Goal: Information Seeking & Learning: Learn about a topic

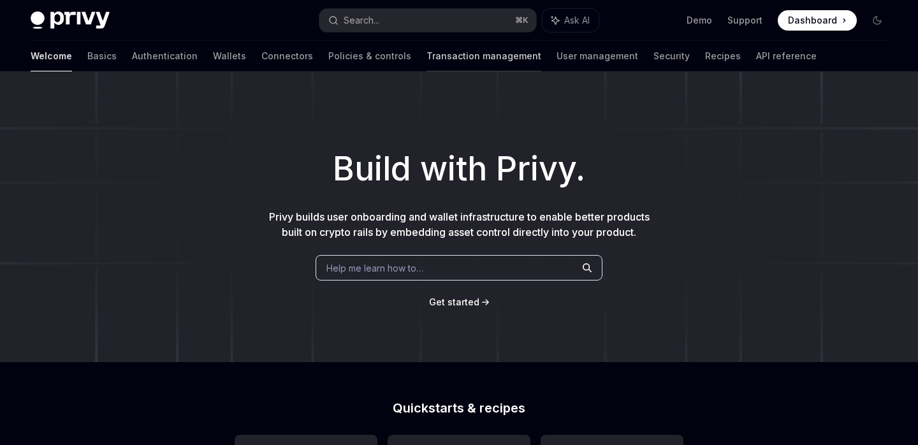
click at [426, 55] on link "Transaction management" at bounding box center [483, 56] width 115 height 31
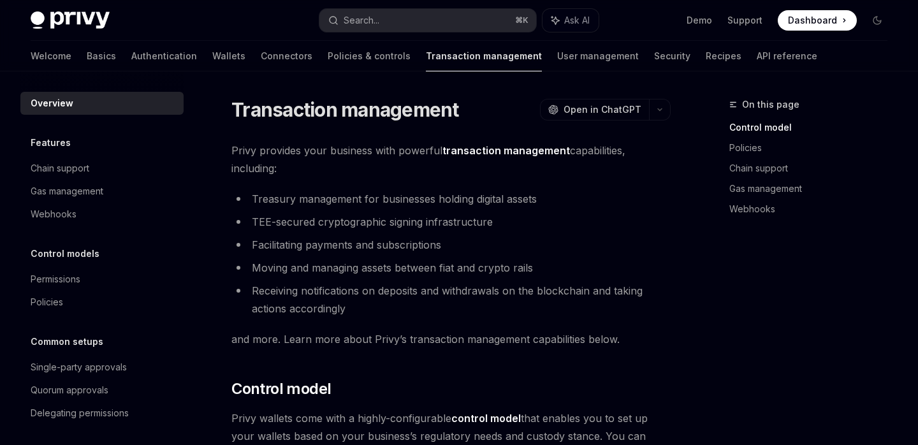
click at [300, 152] on span "Privy provides your business with powerful transaction management capabilities,…" at bounding box center [450, 159] width 439 height 36
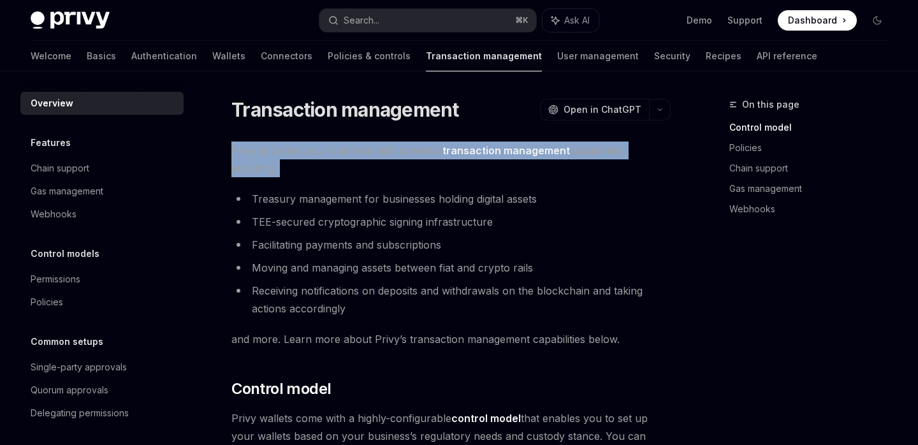
click at [300, 152] on span "Privy provides your business with powerful transaction management capabilities,…" at bounding box center [450, 159] width 439 height 36
click at [292, 126] on div at bounding box center [292, 126] width 0 height 0
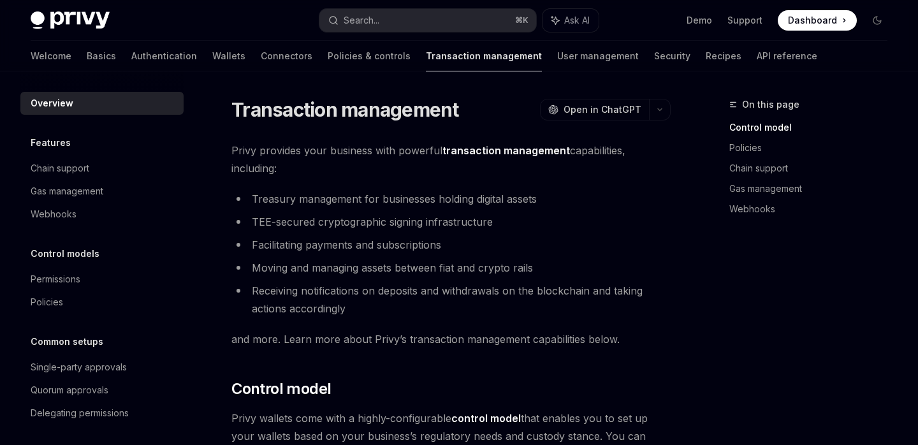
click at [307, 202] on li "Treasury management for businesses holding digital assets" at bounding box center [450, 199] width 439 height 18
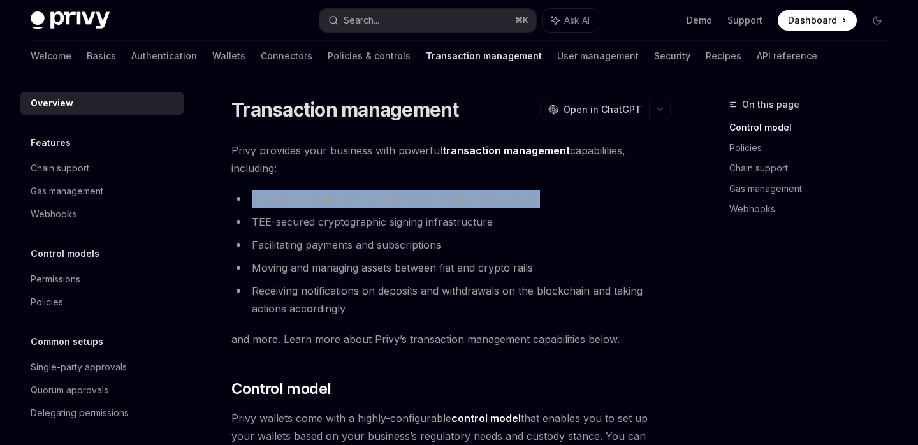
click at [307, 202] on li "Treasury management for businesses holding digital assets" at bounding box center [450, 199] width 439 height 18
click at [298, 206] on div at bounding box center [298, 206] width 0 height 0
click at [307, 198] on li "Treasury management for businesses holding digital assets" at bounding box center [450, 199] width 439 height 18
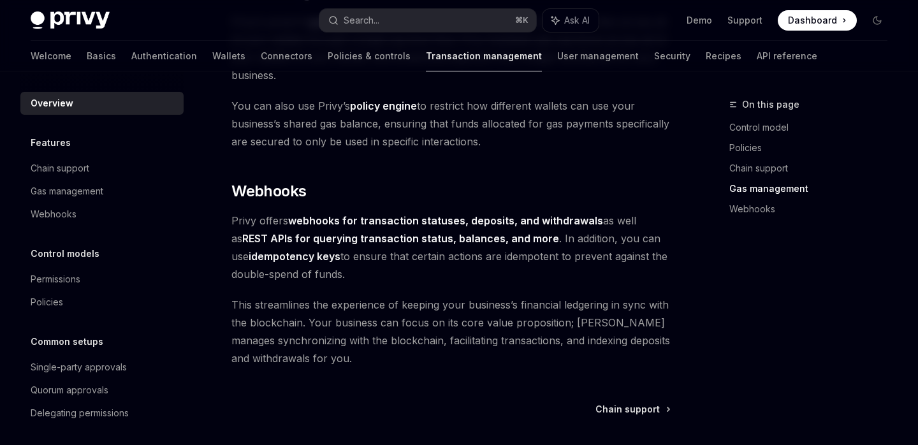
scroll to position [1221, 0]
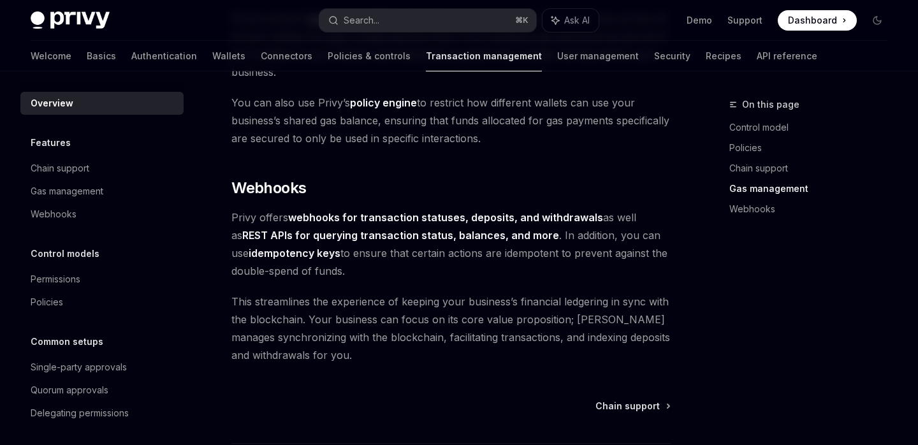
drag, startPoint x: 344, startPoint y: 271, endPoint x: 228, endPoint y: 216, distance: 128.9
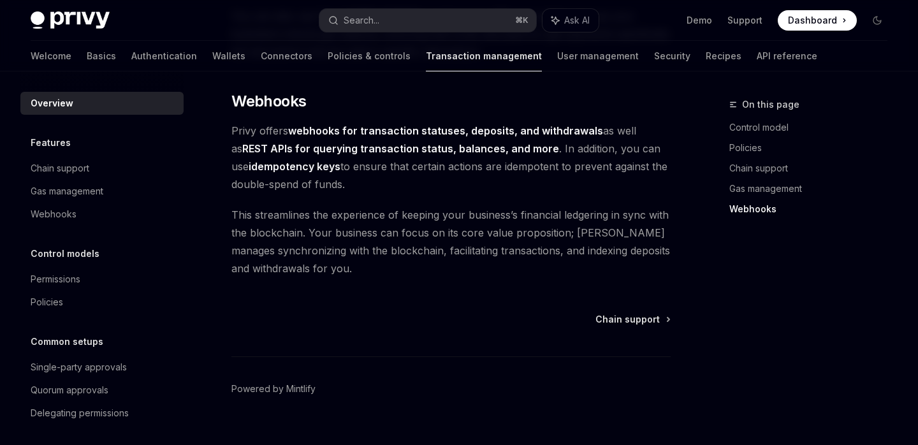
scroll to position [1329, 0]
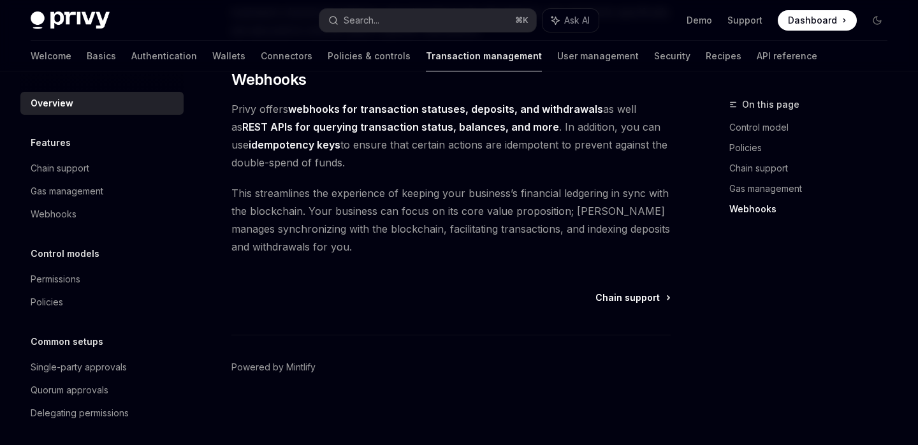
click at [634, 302] on span "Chain support" at bounding box center [627, 297] width 64 height 13
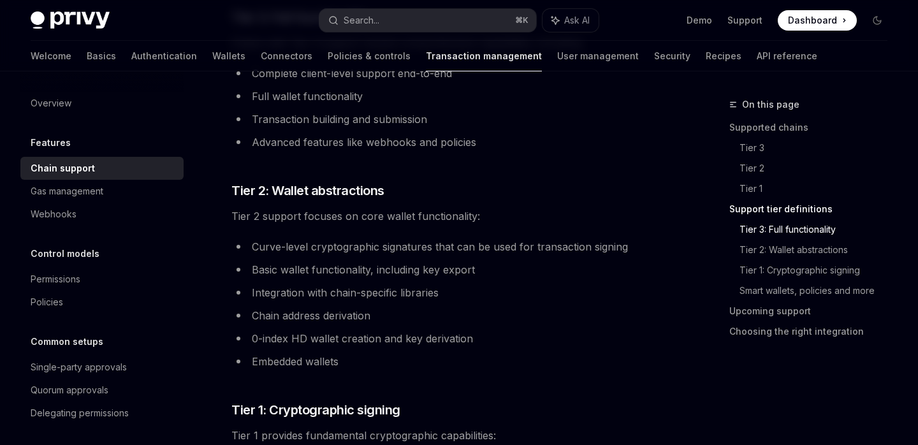
scroll to position [783, 0]
click at [412, 213] on span "Tier 2 support focuses on core wallet functionality:" at bounding box center [450, 216] width 439 height 18
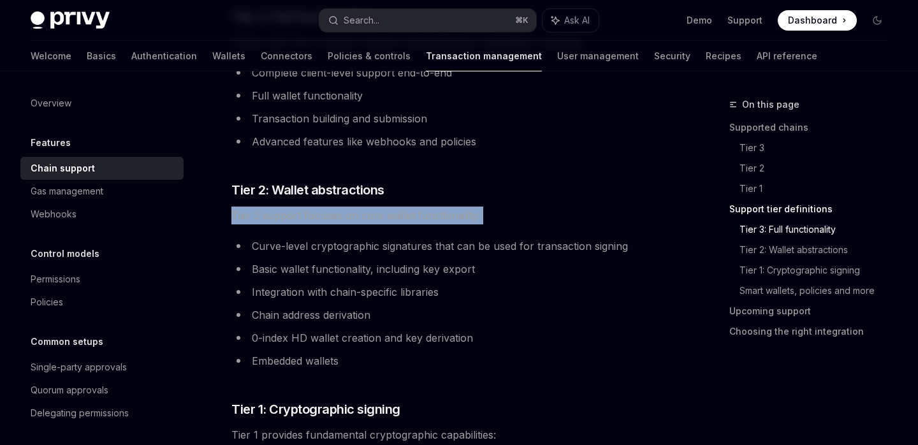
click at [412, 213] on span "Tier 2 support focuses on core wallet functionality:" at bounding box center [450, 216] width 439 height 18
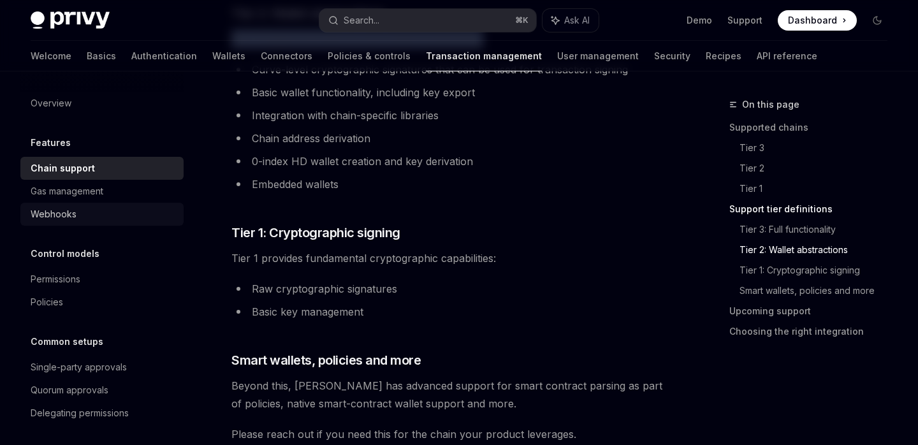
scroll to position [954, 0]
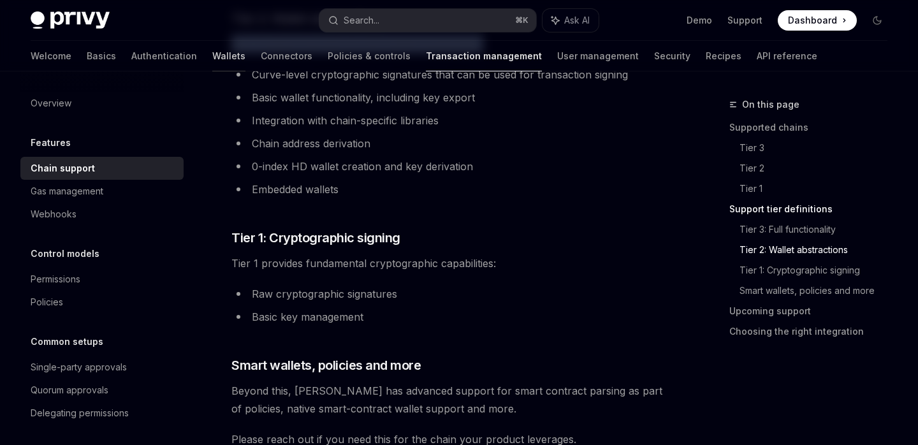
click at [212, 56] on link "Wallets" at bounding box center [228, 56] width 33 height 31
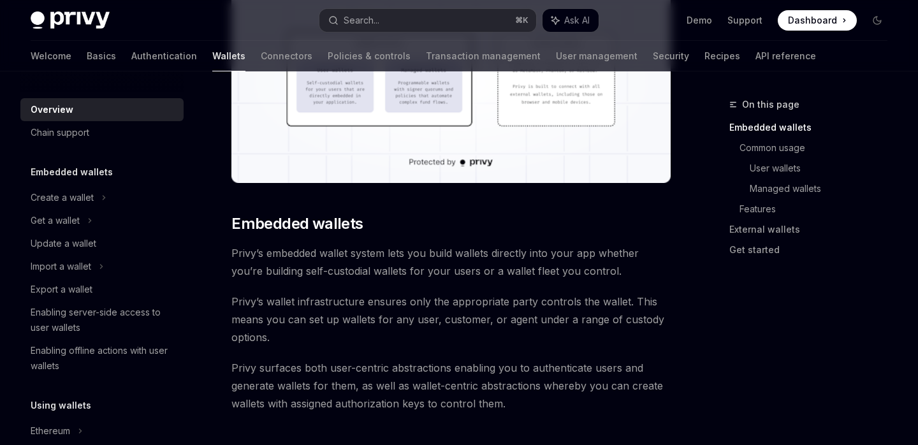
scroll to position [501, 0]
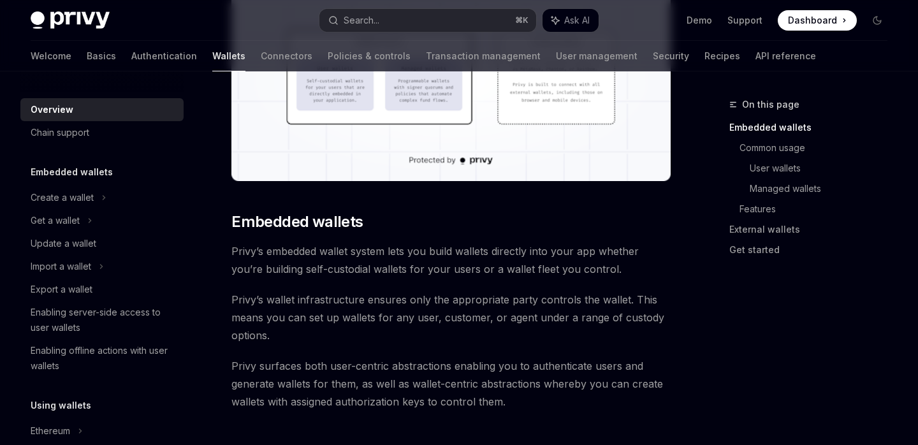
click at [370, 316] on span "Privy’s wallet infrastructure ensures only the appropriate party controls the w…" at bounding box center [450, 318] width 439 height 54
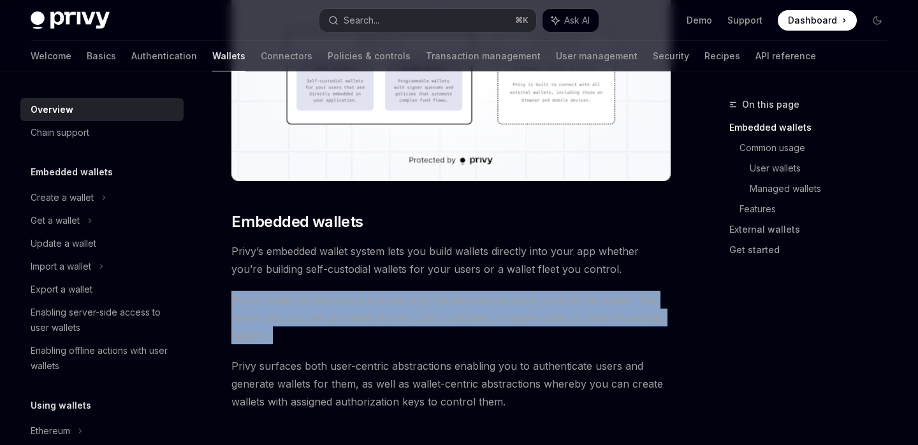
click at [370, 316] on span "Privy’s wallet infrastructure ensures only the appropriate party controls the w…" at bounding box center [450, 318] width 439 height 54
click at [361, 275] on div at bounding box center [361, 275] width 0 height 0
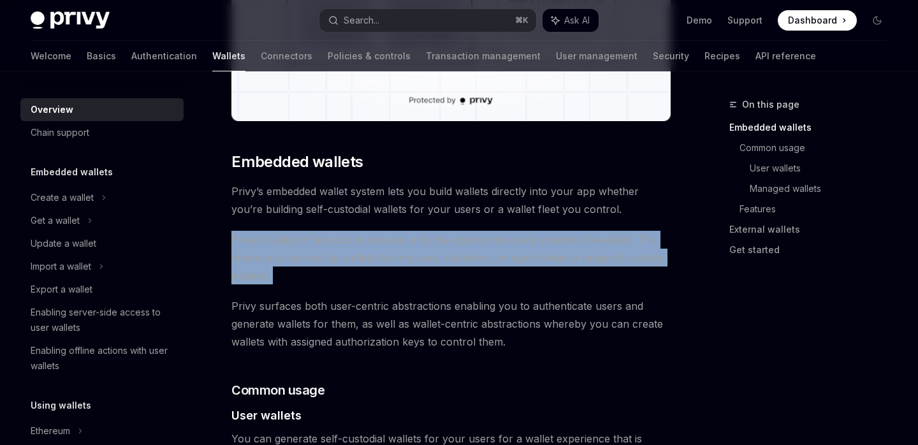
scroll to position [562, 0]
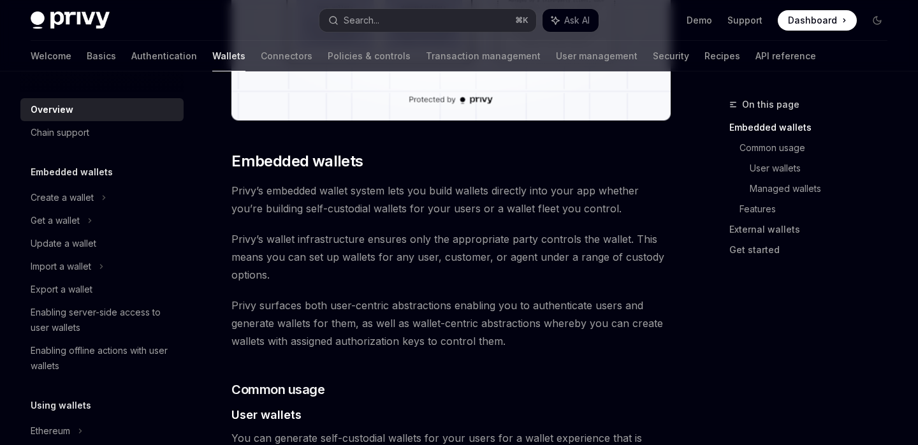
click at [376, 305] on span "Privy surfaces both user-centric abstractions enabling you to authenticate user…" at bounding box center [450, 323] width 439 height 54
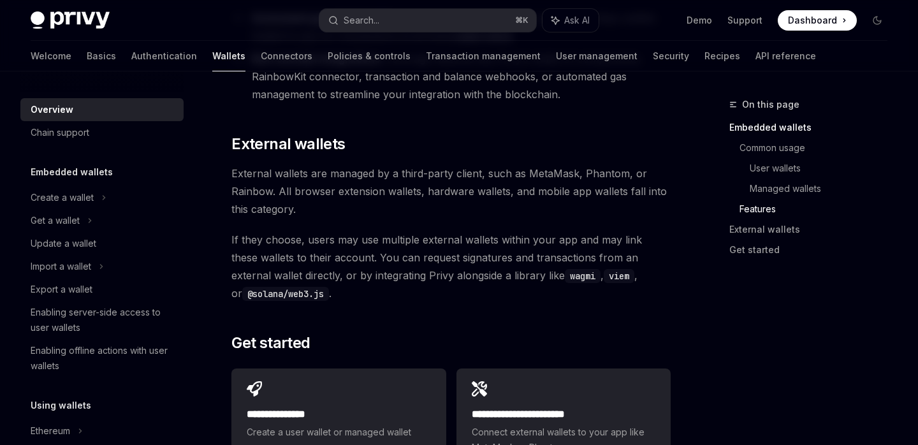
scroll to position [1887, 0]
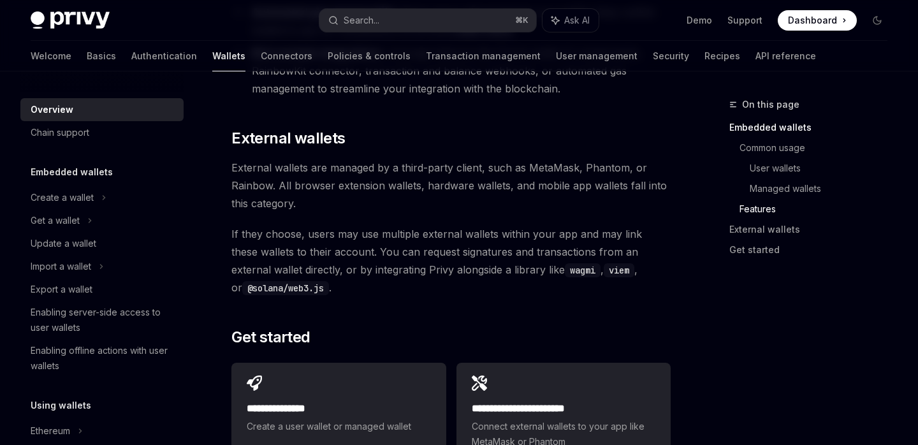
click at [421, 236] on span "If they choose, users may use multiple external wallets within your app and may…" at bounding box center [450, 260] width 439 height 71
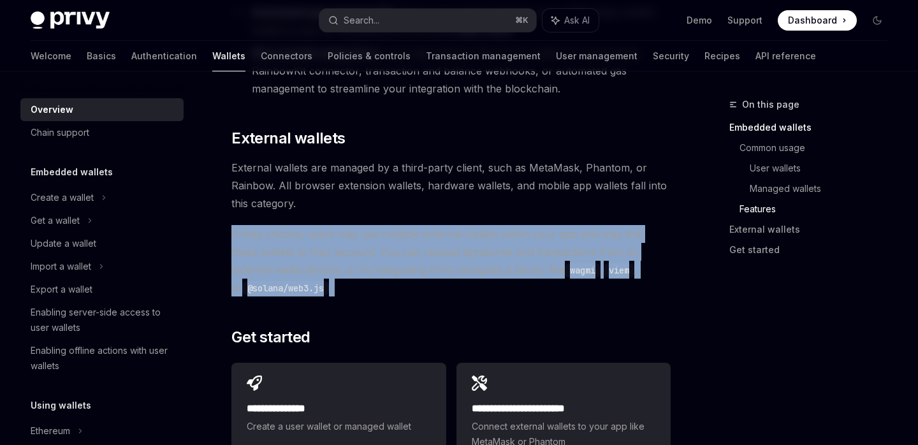
click at [421, 236] on span "If they choose, users may use multiple external wallets within your app and may…" at bounding box center [450, 260] width 439 height 71
click at [421, 228] on span "If they choose, users may use multiple external wallets within your app and may…" at bounding box center [450, 260] width 439 height 71
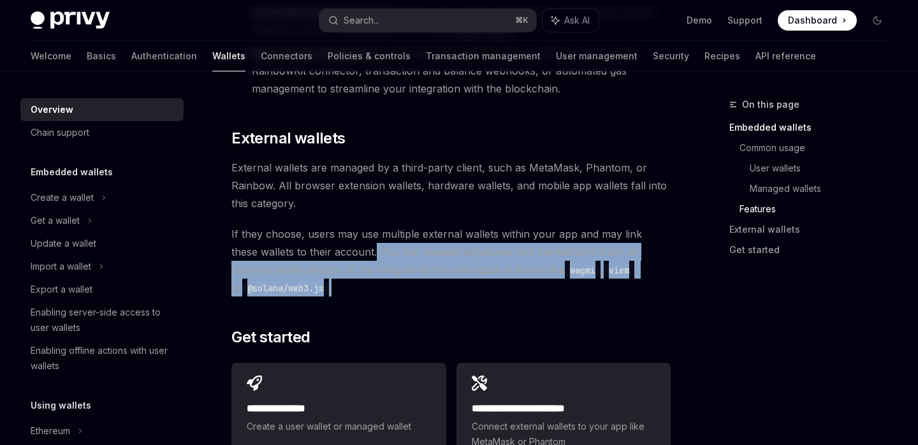
drag, startPoint x: 346, startPoint y: 254, endPoint x: 374, endPoint y: 294, distance: 48.6
click at [374, 294] on span "If they choose, users may use multiple external wallets within your app and may…" at bounding box center [450, 260] width 439 height 71
click at [365, 295] on div at bounding box center [365, 295] width 0 height 0
click at [398, 272] on span "If they choose, users may use multiple external wallets within your app and may…" at bounding box center [450, 260] width 439 height 71
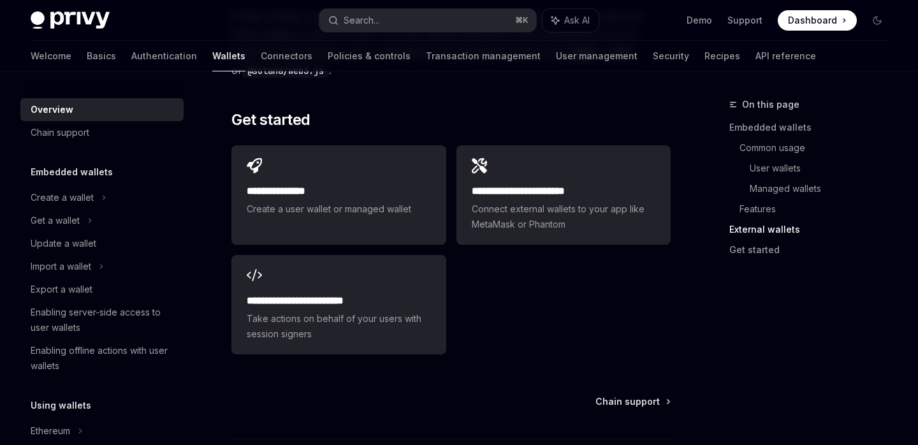
scroll to position [2105, 0]
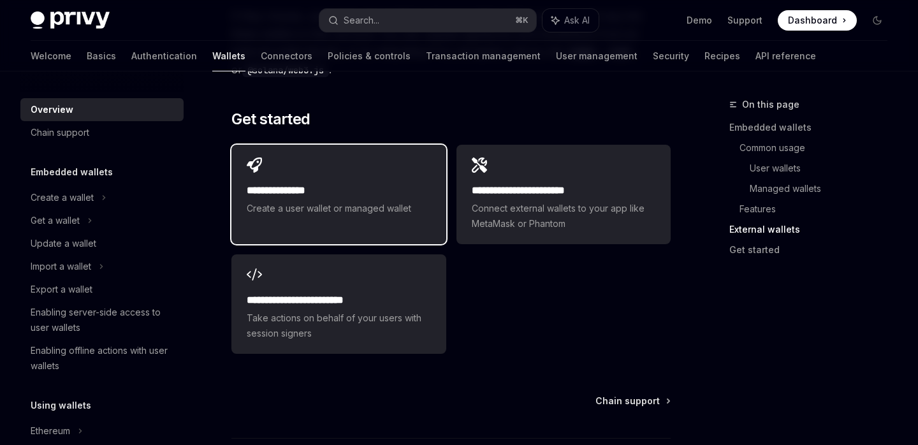
click at [414, 229] on link "**********" at bounding box center [338, 194] width 214 height 99
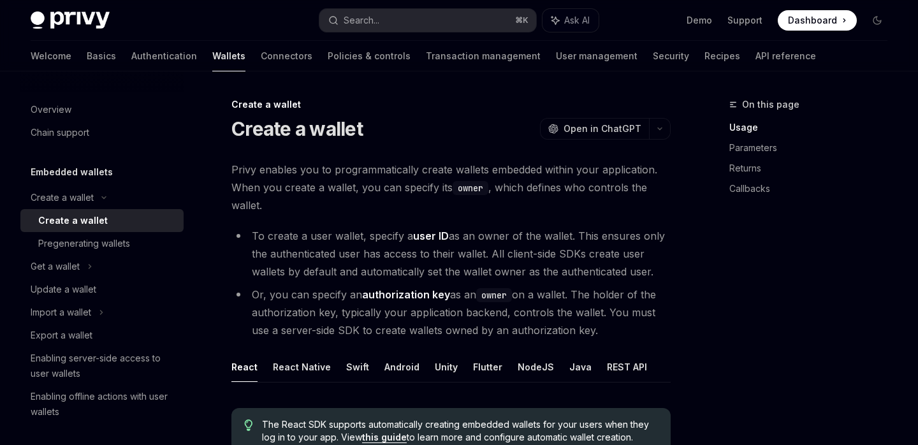
scroll to position [30, 0]
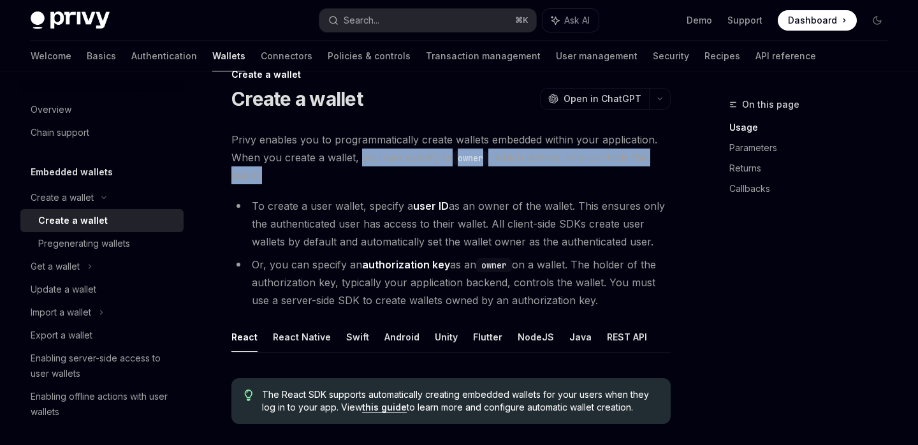
drag, startPoint x: 359, startPoint y: 156, endPoint x: 369, endPoint y: 179, distance: 25.4
click at [369, 180] on span "Privy enables you to programmatically create wallets embedded within your appli…" at bounding box center [450, 158] width 439 height 54
click at [361, 182] on div at bounding box center [361, 182] width 0 height 0
click at [373, 163] on span "Privy enables you to programmatically create wallets embedded within your appli…" at bounding box center [450, 158] width 439 height 54
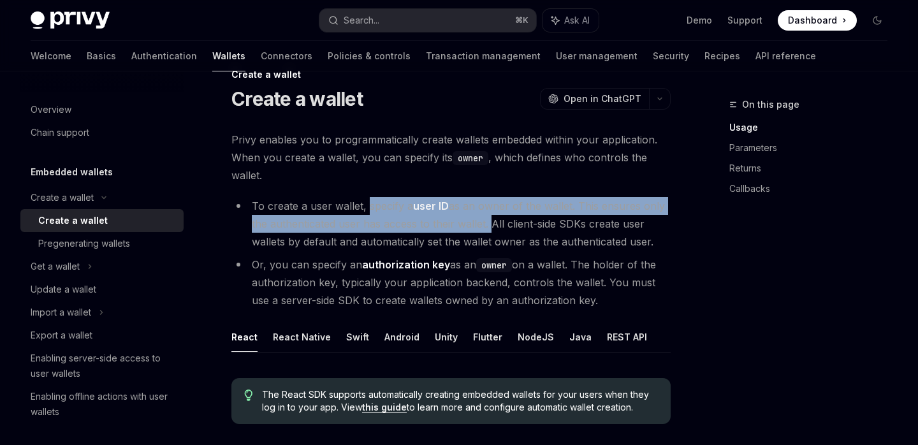
drag, startPoint x: 368, startPoint y: 208, endPoint x: 489, endPoint y: 230, distance: 123.1
click at [489, 230] on li "To create a user wallet, specify a user ID as an owner of the wallet. This ensu…" at bounding box center [450, 224] width 439 height 54
click at [481, 231] on div at bounding box center [481, 231] width 0 height 0
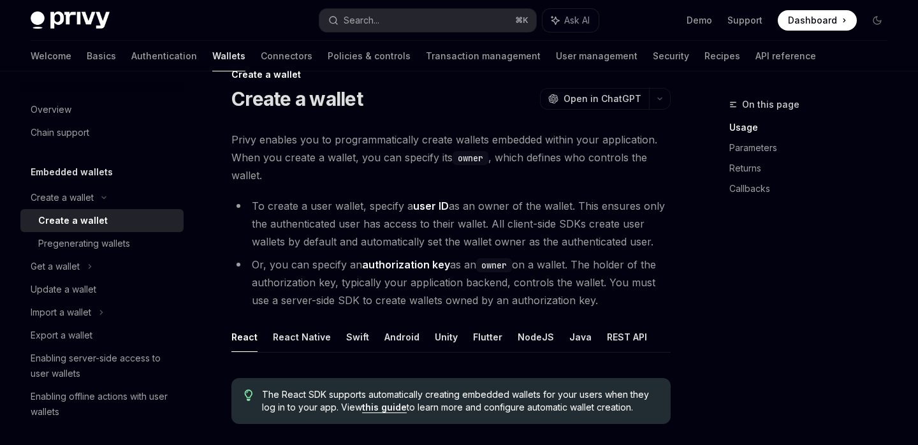
click at [502, 222] on li "To create a user wallet, specify a user ID as an owner of the wallet. This ensu…" at bounding box center [450, 224] width 439 height 54
drag, startPoint x: 579, startPoint y: 264, endPoint x: 588, endPoint y: 297, distance: 34.3
click at [588, 297] on li "Or, you can specify an authorization key as an owner on a wallet. The holder of…" at bounding box center [450, 283] width 439 height 54
click at [579, 307] on div at bounding box center [579, 307] width 0 height 0
click at [578, 289] on li "Or, you can specify an authorization key as an owner on a wallet. The holder of…" at bounding box center [450, 283] width 439 height 54
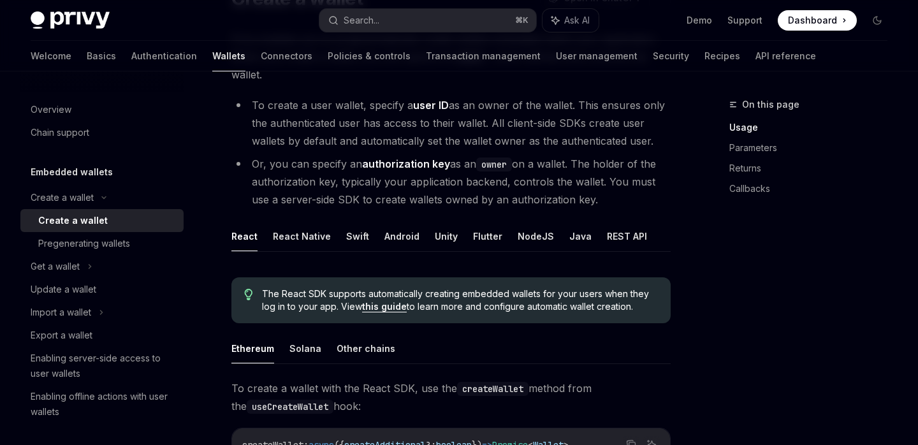
scroll to position [133, 0]
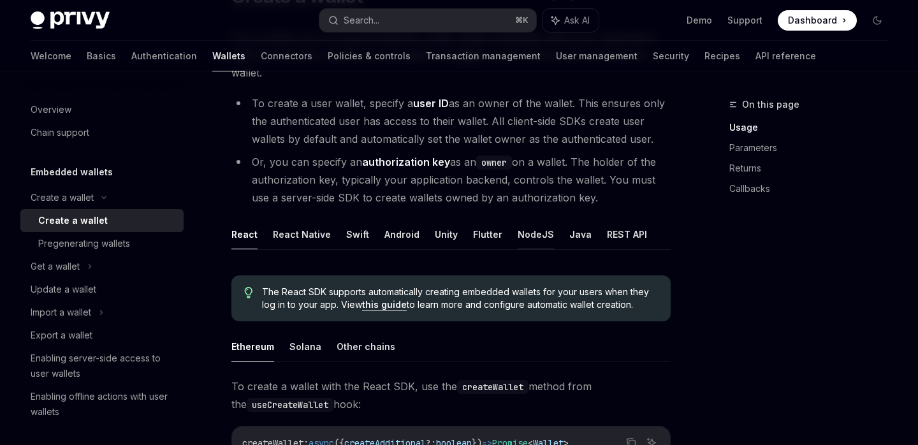
click at [535, 238] on button "NodeJS" at bounding box center [536, 234] width 36 height 30
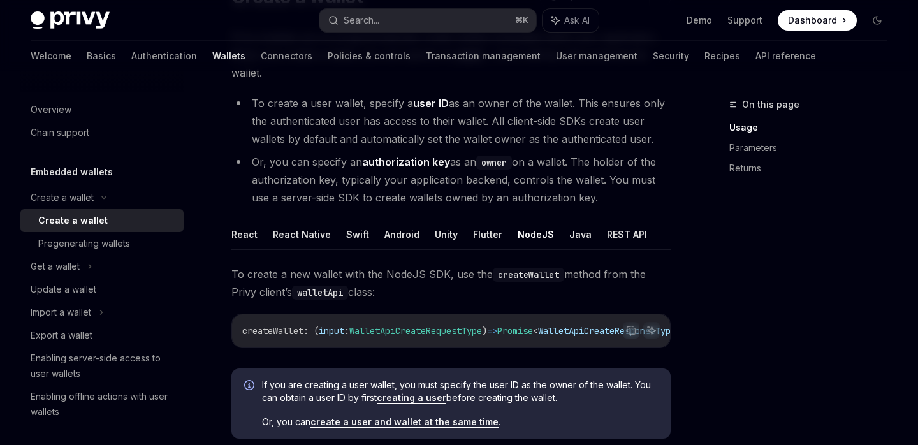
click at [421, 279] on span "To create a new wallet with the NodeJS SDK, use the createWallet method from th…" at bounding box center [450, 283] width 439 height 36
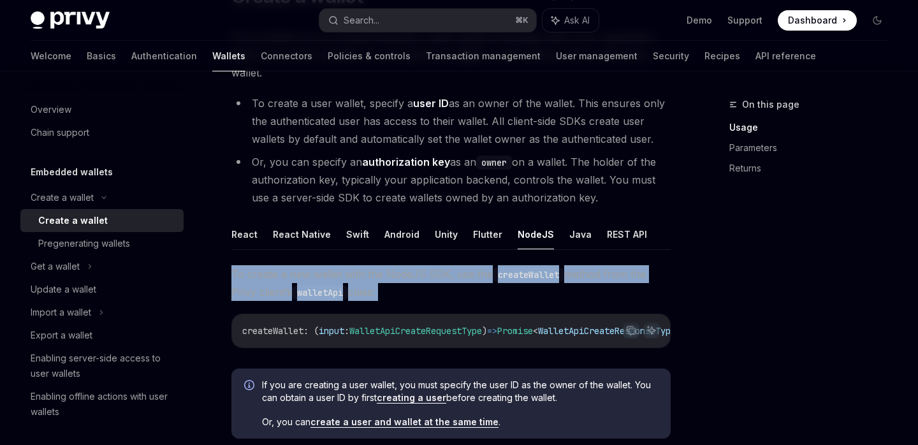
click at [421, 279] on span "To create a new wallet with the NodeJS SDK, use the createWallet method from th…" at bounding box center [450, 283] width 439 height 36
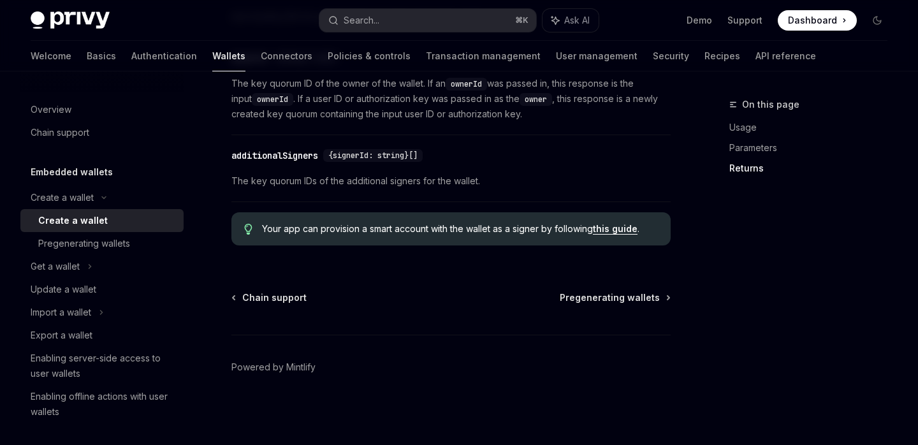
scroll to position [1619, 0]
click at [609, 293] on span "Pregenerating wallets" at bounding box center [610, 297] width 100 height 13
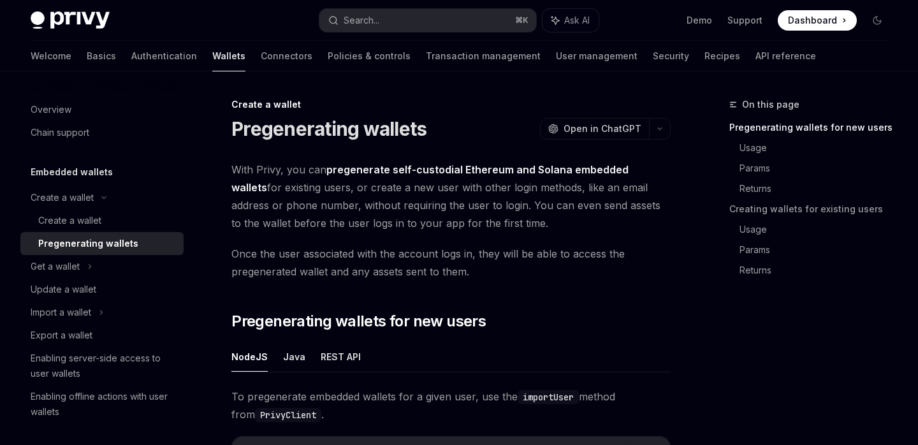
click at [368, 134] on h1 "Pregenerating wallets" at bounding box center [328, 128] width 195 height 23
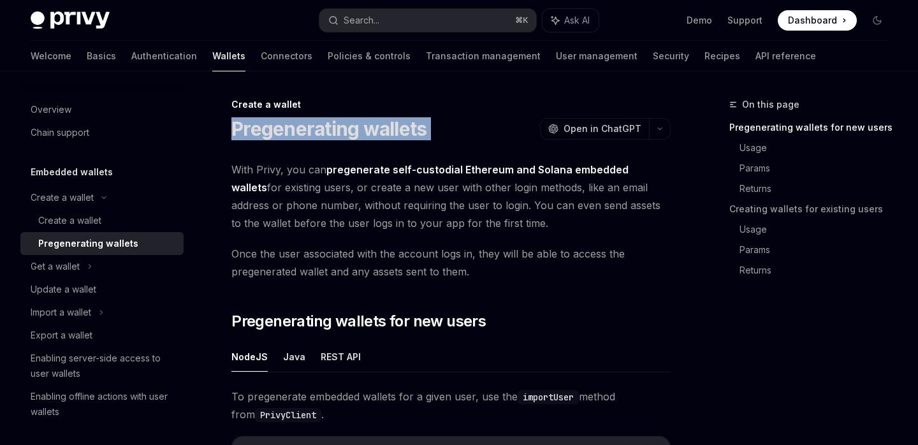
click at [368, 134] on h1 "Pregenerating wallets" at bounding box center [328, 128] width 195 height 23
click at [359, 141] on div at bounding box center [359, 141] width 0 height 0
click at [371, 134] on h1 "Pregenerating wallets" at bounding box center [328, 128] width 195 height 23
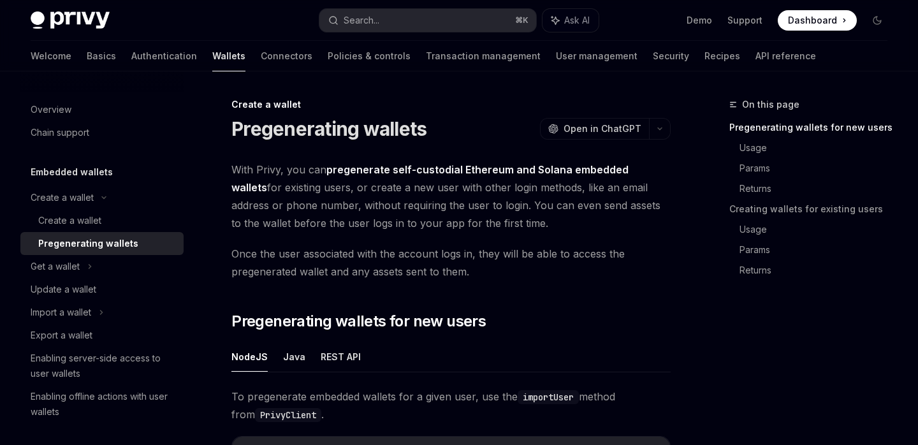
click at [333, 253] on span "Once the user associated with the account logs in, they will be able to access …" at bounding box center [450, 263] width 439 height 36
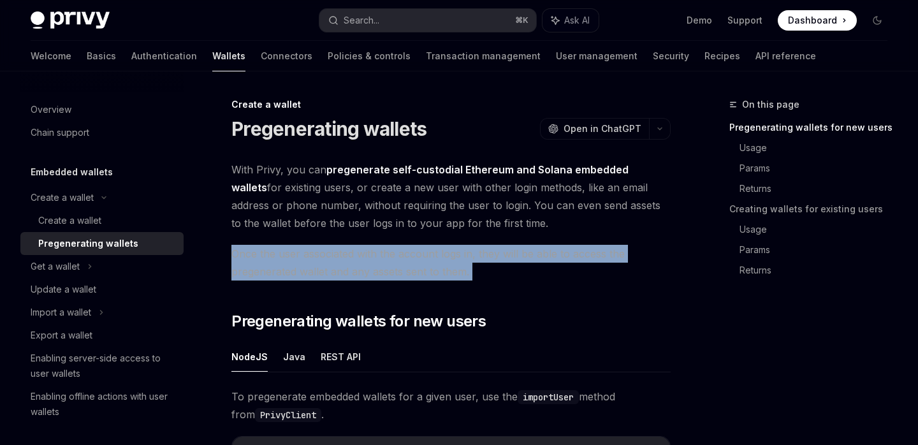
click at [333, 253] on span "Once the user associated with the account logs in, they will be able to access …" at bounding box center [450, 263] width 439 height 36
click at [324, 229] on div at bounding box center [324, 229] width 0 height 0
click at [400, 253] on span "Once the user associated with the account logs in, they will be able to access …" at bounding box center [450, 263] width 439 height 36
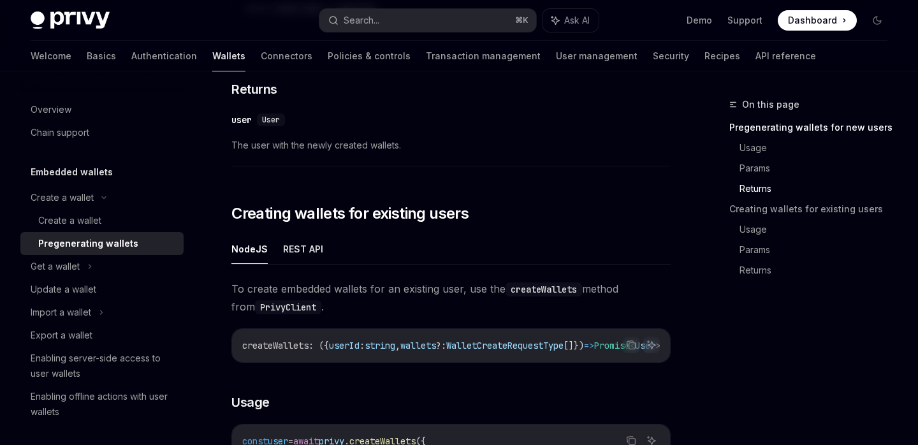
scroll to position [1344, 0]
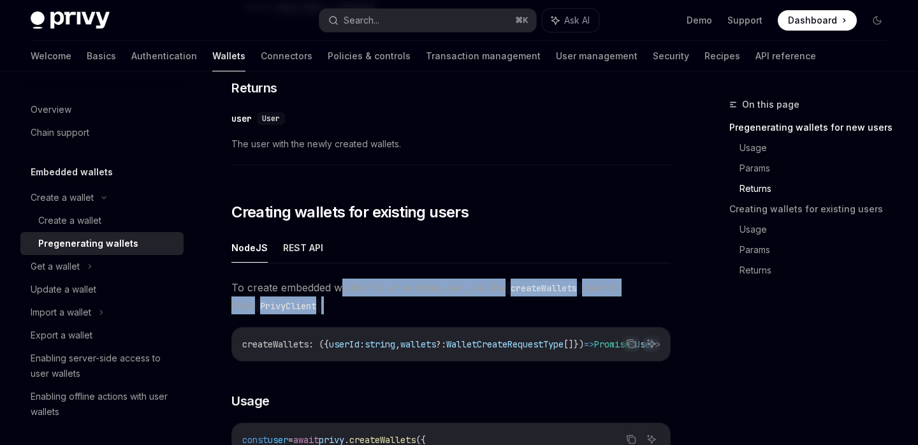
drag, startPoint x: 343, startPoint y: 293, endPoint x: 352, endPoint y: 306, distance: 15.6
click at [352, 306] on span "To create embedded wallets for an existing user, use the createWallets method f…" at bounding box center [450, 297] width 439 height 36
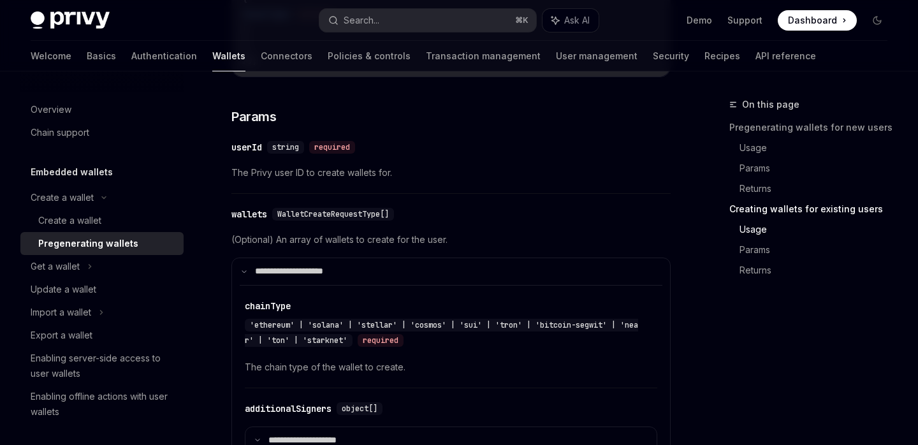
scroll to position [1894, 0]
click at [329, 246] on span "(Optional) An array of wallets to create for the user." at bounding box center [450, 238] width 439 height 15
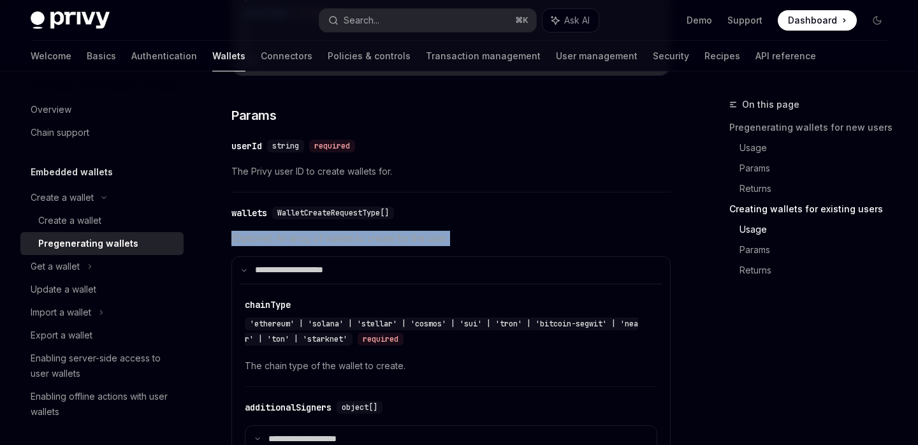
click at [329, 246] on span "(Optional) An array of wallets to create for the user." at bounding box center [450, 238] width 439 height 15
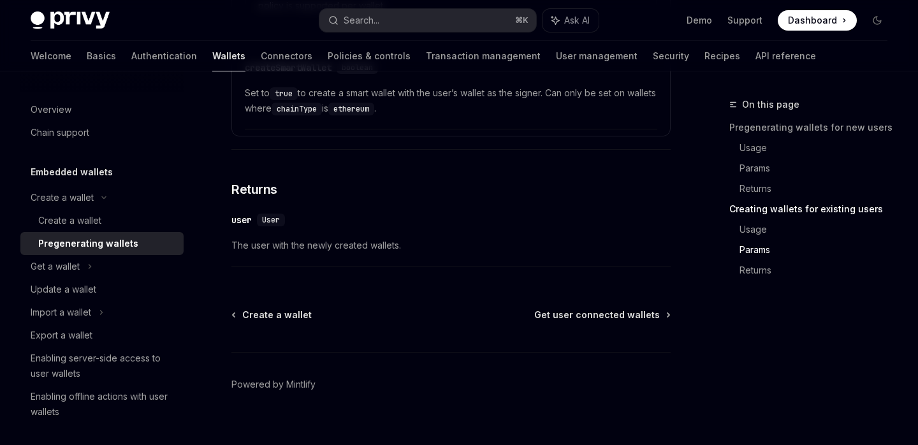
scroll to position [2496, 0]
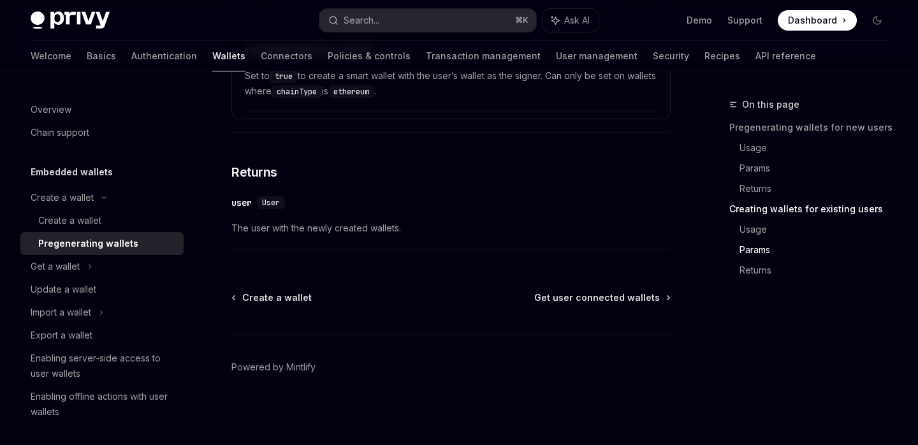
click at [323, 231] on span "The user with the newly created wallets." at bounding box center [450, 228] width 439 height 15
click at [98, 268] on div "Get a wallet" at bounding box center [101, 266] width 163 height 23
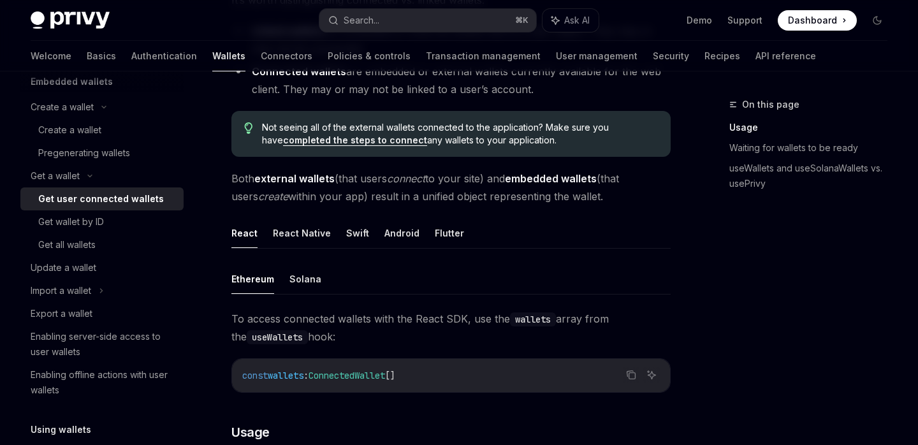
scroll to position [100, 0]
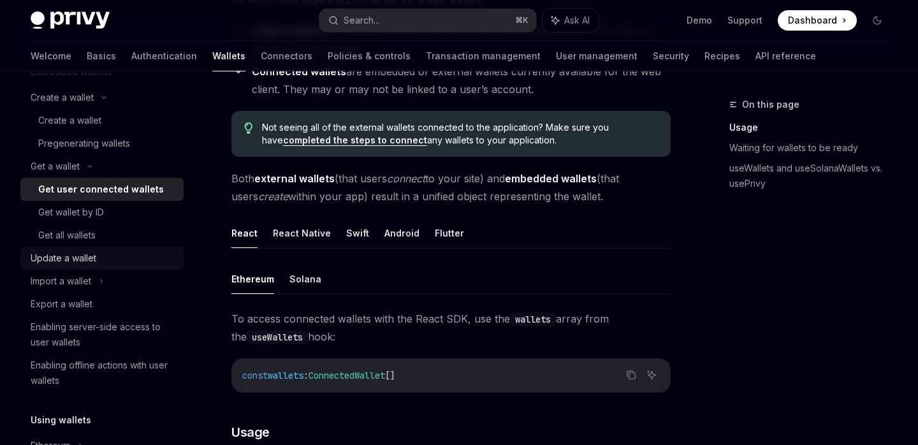
click at [95, 258] on div "Update a wallet" at bounding box center [64, 257] width 66 height 15
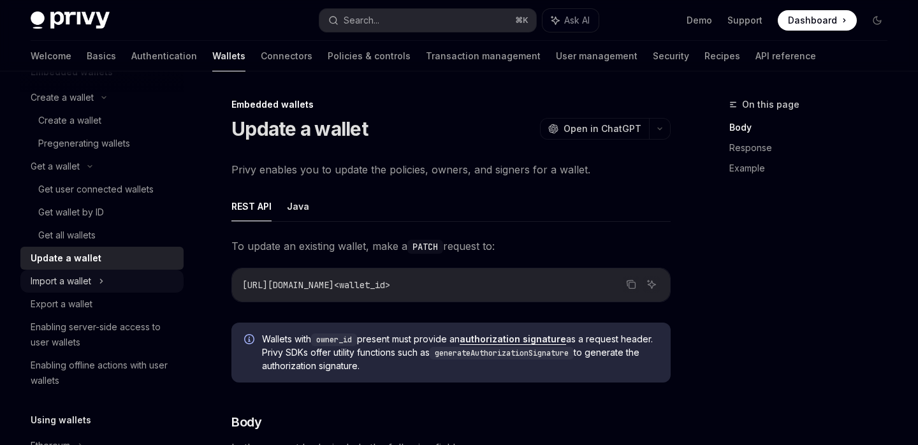
click at [100, 280] on icon at bounding box center [101, 280] width 5 height 15
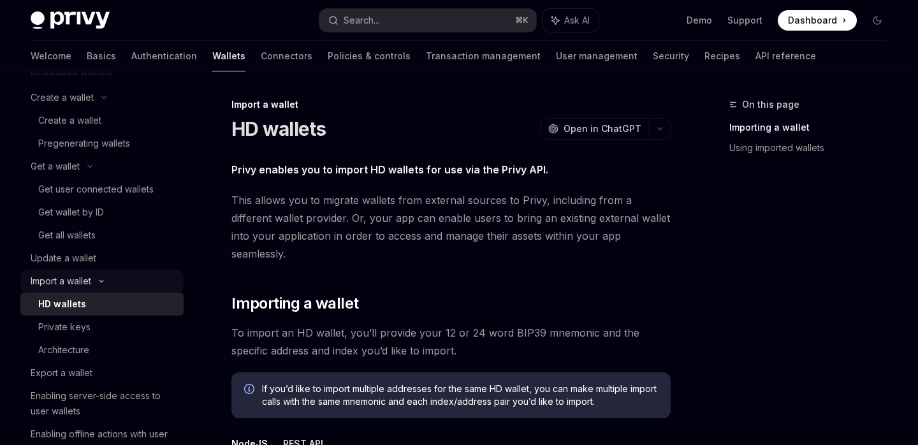
click at [100, 280] on icon at bounding box center [101, 281] width 15 height 5
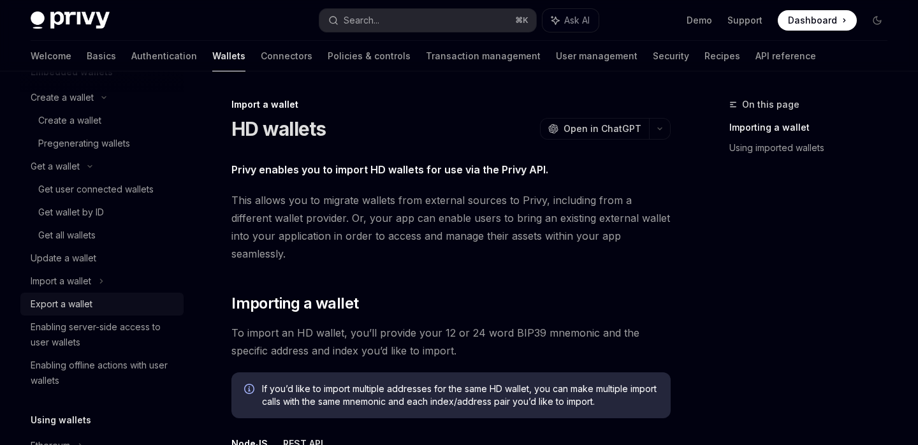
click at [94, 299] on div "Export a wallet" at bounding box center [103, 303] width 145 height 15
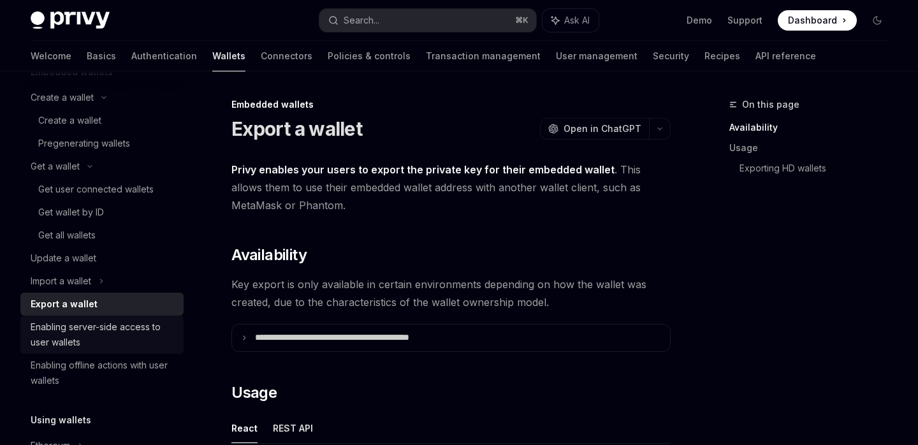
click at [164, 335] on div "Enabling server-side access to user wallets" at bounding box center [103, 334] width 145 height 31
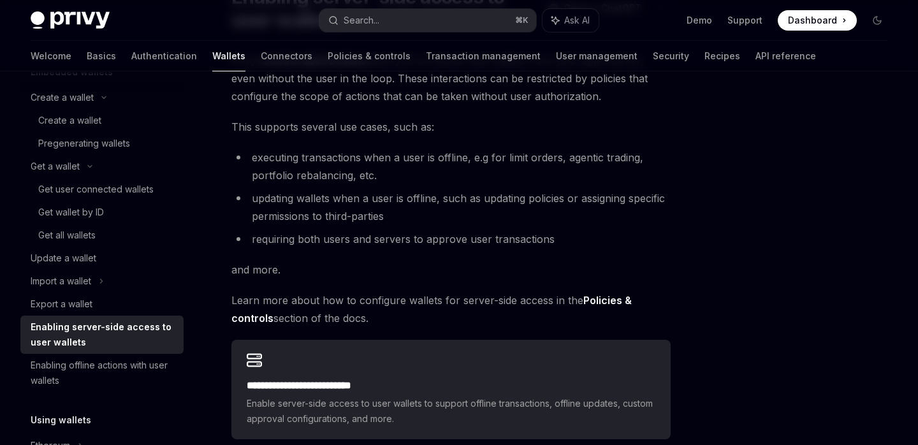
scroll to position [137, 0]
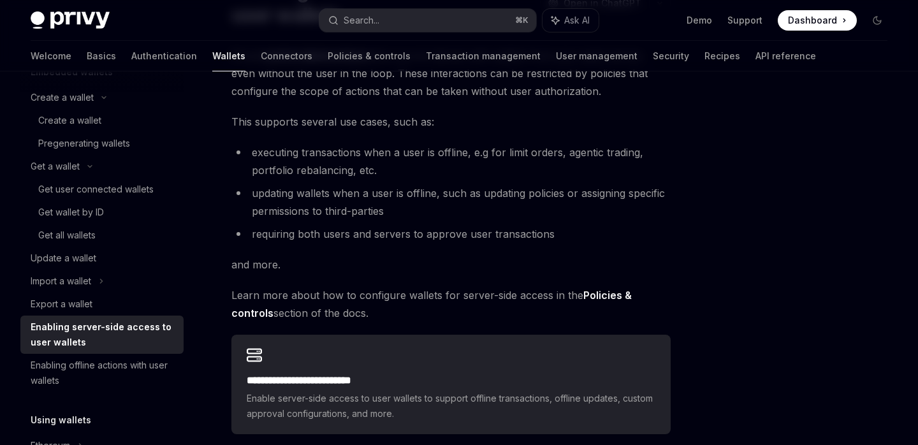
click at [320, 151] on li "executing transactions when a user is offline, e.g for limit orders, agentic tr…" at bounding box center [450, 161] width 439 height 36
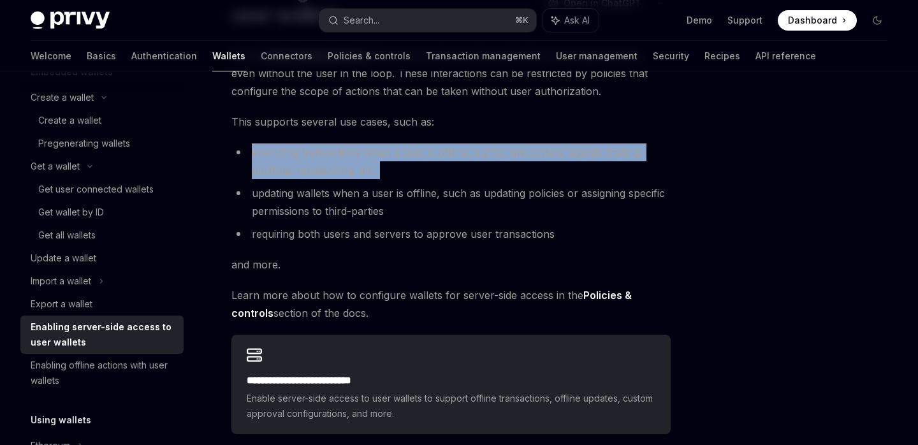
click at [320, 151] on li "executing transactions when a user is offline, e.g for limit orders, agentic tr…" at bounding box center [450, 161] width 439 height 36
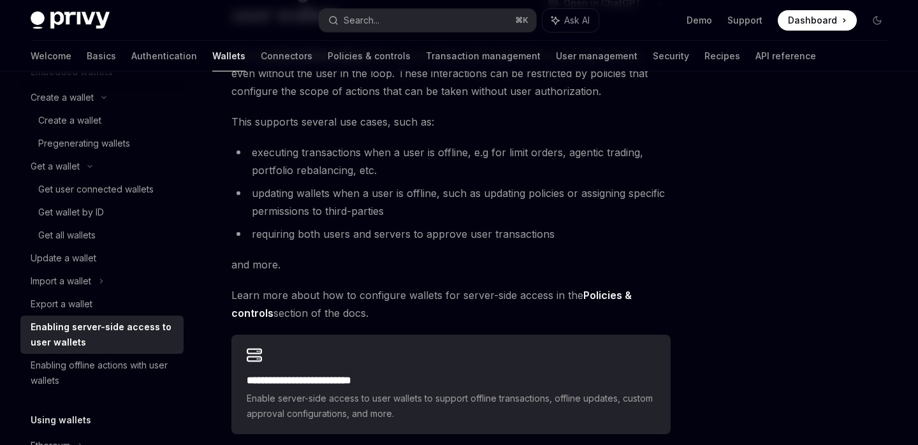
click at [337, 119] on span "This supports several use cases, such as:" at bounding box center [450, 122] width 439 height 18
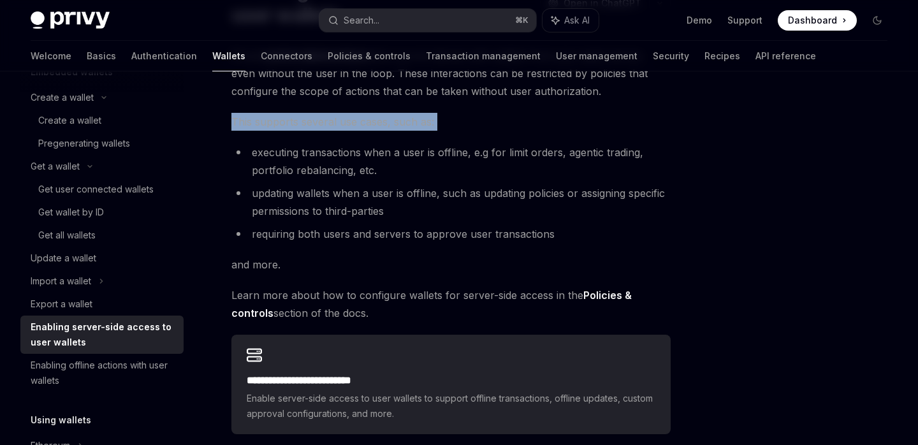
click at [337, 119] on span "This supports several use cases, such as:" at bounding box center [450, 122] width 439 height 18
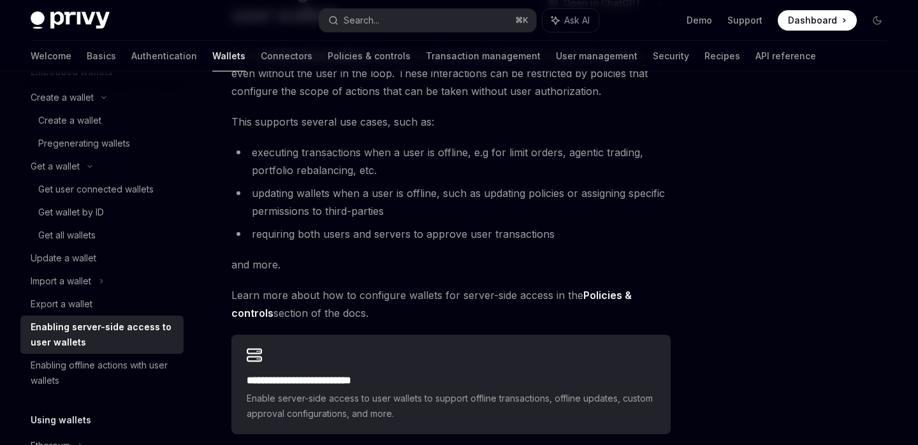
click at [334, 147] on li "executing transactions when a user is offline, e.g for limit orders, agentic tr…" at bounding box center [450, 161] width 439 height 36
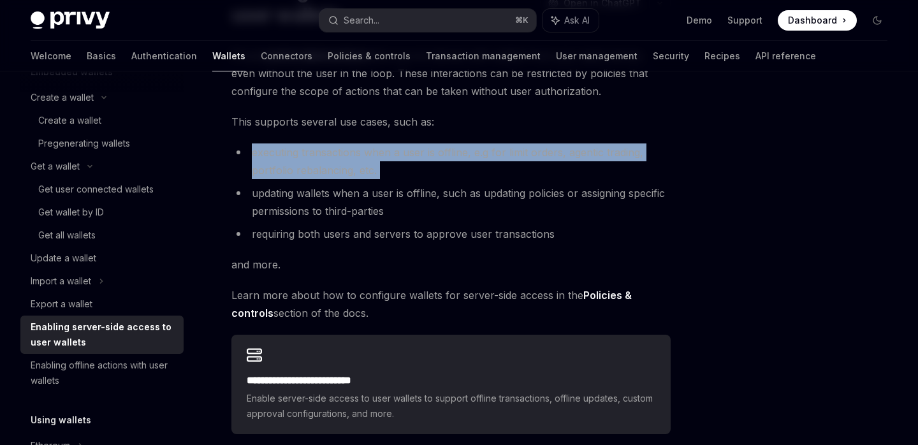
click at [334, 147] on li "executing transactions when a user is offline, e.g for limit orders, agentic tr…" at bounding box center [450, 161] width 439 height 36
click at [326, 128] on div at bounding box center [326, 128] width 0 height 0
click at [333, 140] on div "**********" at bounding box center [450, 241] width 439 height 388
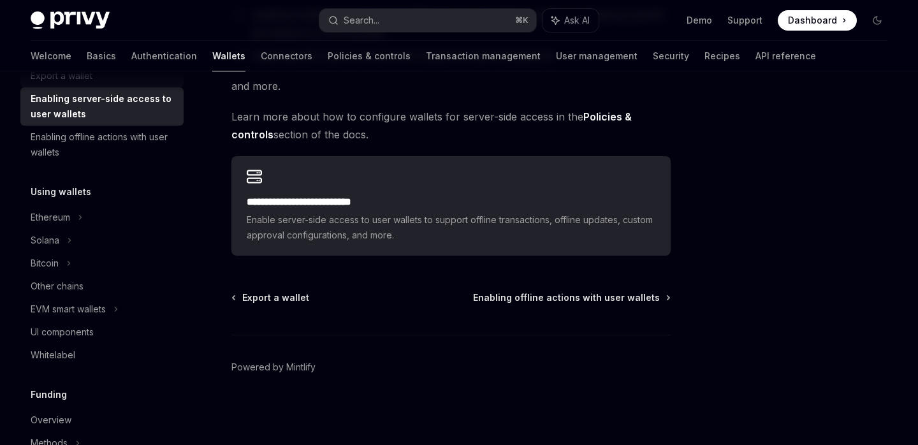
scroll to position [330, 0]
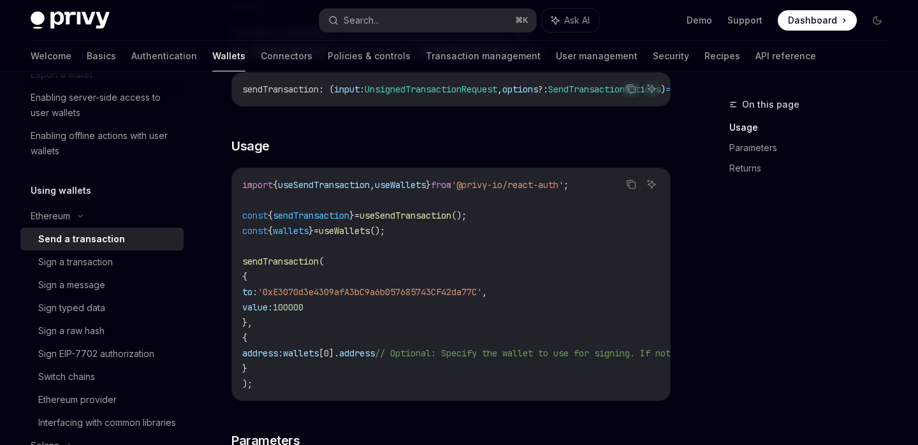
scroll to position [185, 0]
click at [333, 291] on span "'0xE3070d3e4309afA3bC9a6b057685743CF42da77C'" at bounding box center [370, 289] width 224 height 11
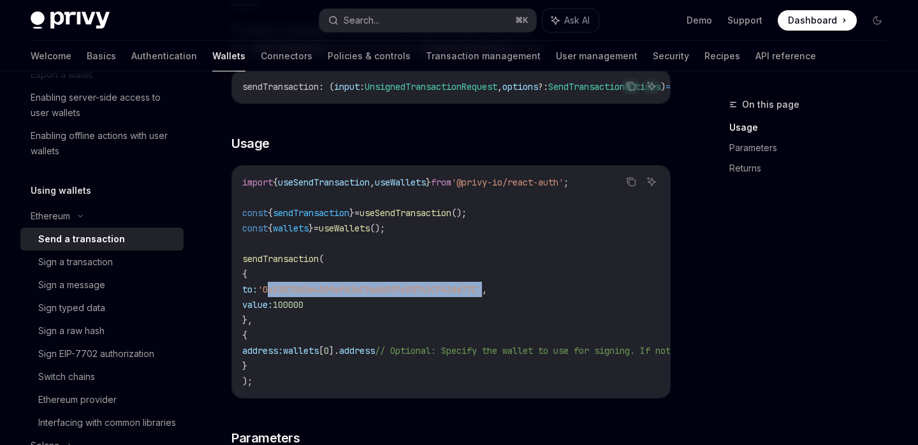
click at [333, 291] on span "'0xE3070d3e4309afA3bC9a6b057685743CF42da77C'" at bounding box center [370, 289] width 224 height 11
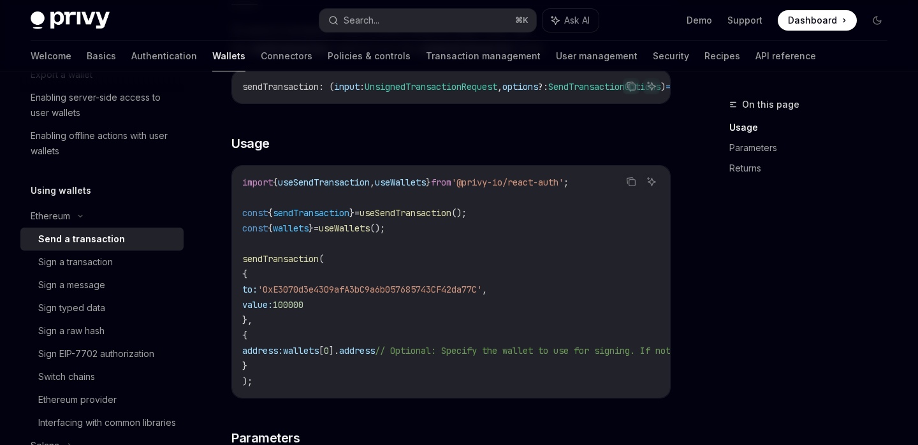
click at [303, 307] on span "100000" at bounding box center [288, 304] width 31 height 11
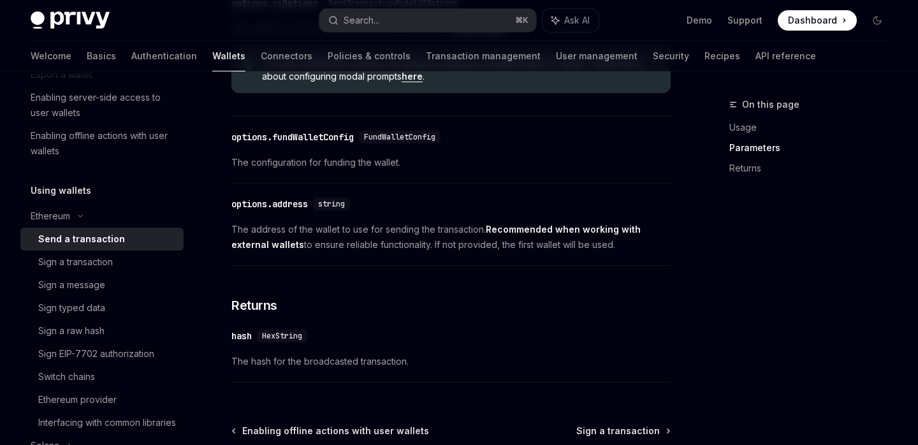
scroll to position [719, 0]
click at [121, 262] on div "Sign a transaction" at bounding box center [107, 261] width 138 height 15
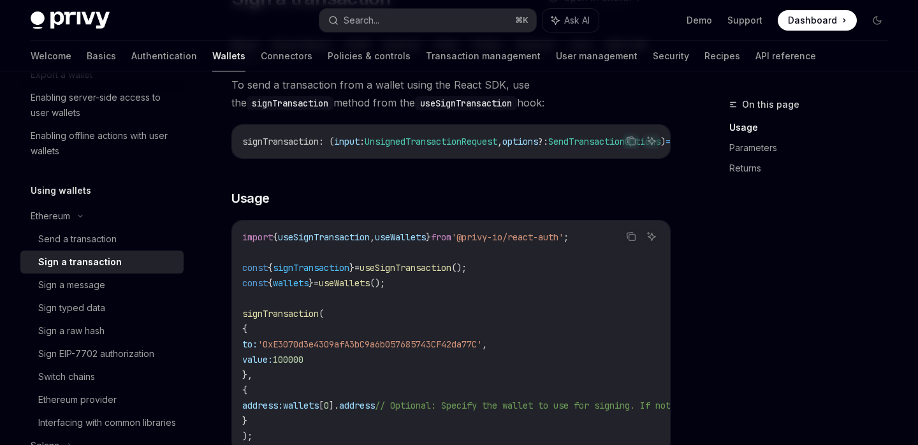
scroll to position [77, 0]
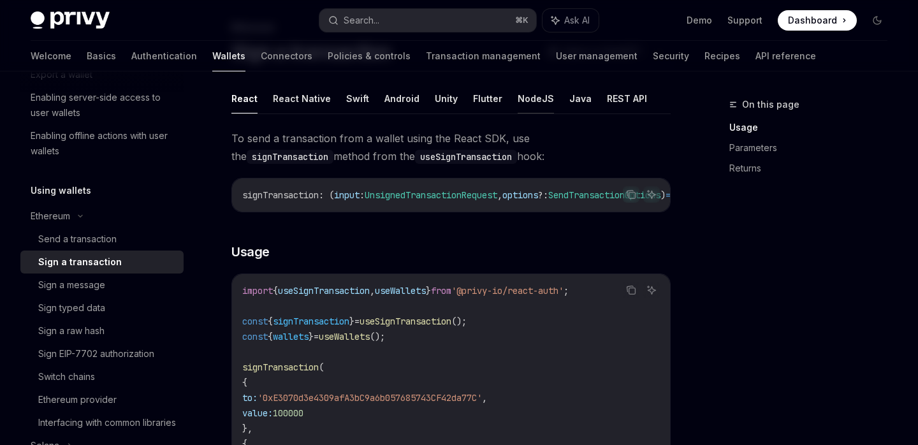
click at [543, 105] on button "NodeJS" at bounding box center [536, 98] width 36 height 30
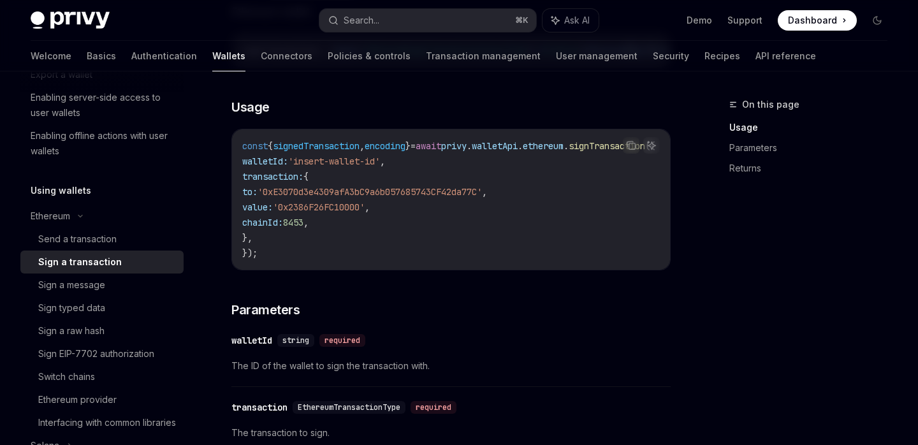
scroll to position [292, 0]
click at [331, 151] on span "signedTransaction" at bounding box center [316, 145] width 87 height 11
click at [567, 286] on div "Privy is fully compatible with popular web3 libraries for interfacing wallets, …" at bounding box center [450, 287] width 439 height 744
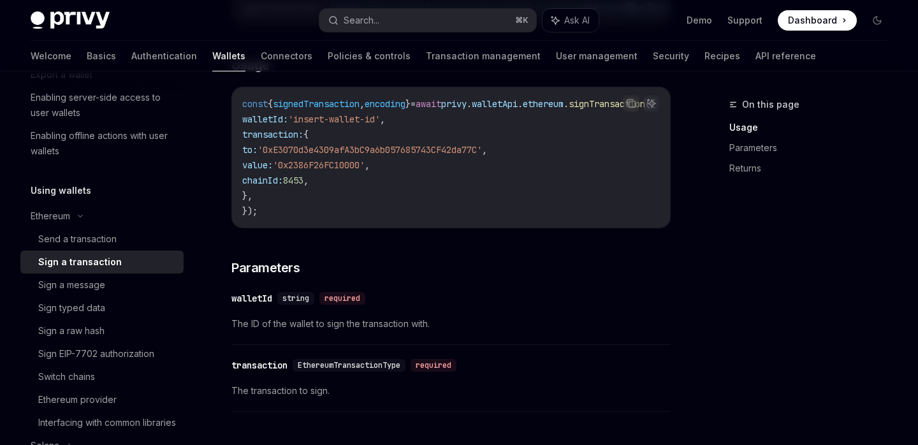
scroll to position [332, 0]
click at [527, 184] on code "const { signedTransaction , encoding } = await privy . walletApi . ethereum . s…" at bounding box center [464, 159] width 444 height 122
click at [563, 108] on span "ethereum" at bounding box center [543, 104] width 41 height 11
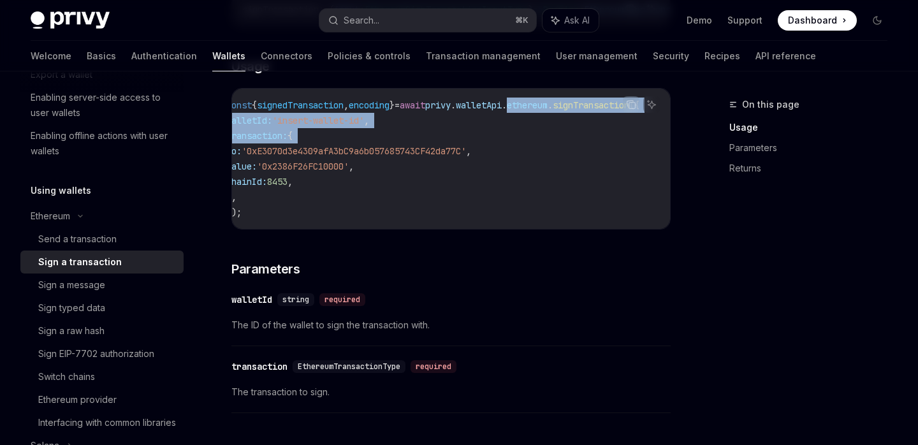
scroll to position [0, 63]
drag, startPoint x: 574, startPoint y: 108, endPoint x: 672, endPoint y: 145, distance: 105.7
click at [672, 145] on div "Ethereum Sign a transaction OpenAI Open in ChatGPT OpenAI Open in ChatGPT React…" at bounding box center [331, 286] width 683 height 1043
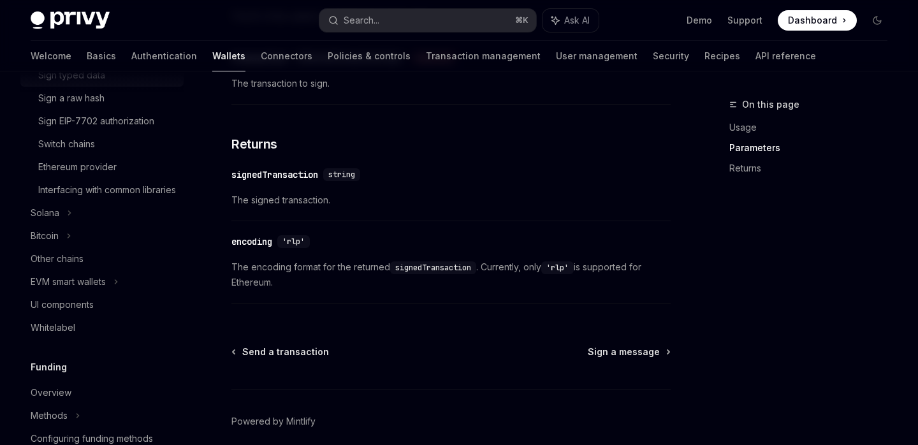
scroll to position [564, 0]
click at [124, 291] on div "EVM smart wallets" at bounding box center [101, 279] width 163 height 23
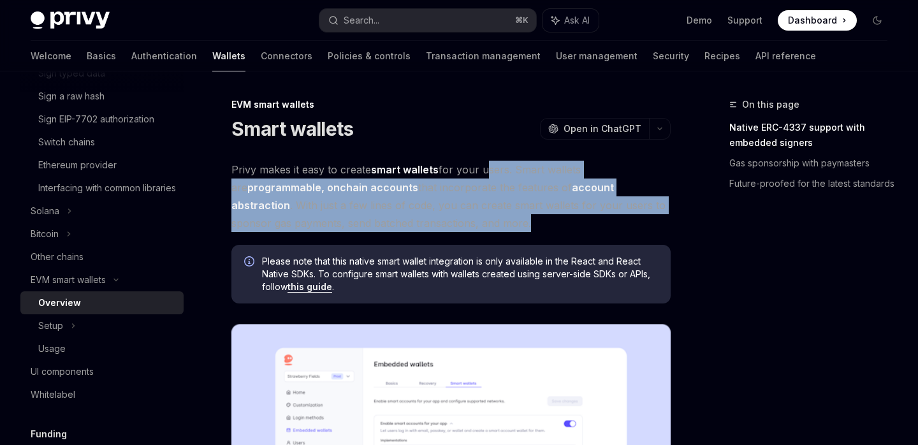
drag, startPoint x: 484, startPoint y: 175, endPoint x: 504, endPoint y: 221, distance: 50.0
click at [504, 221] on span "Privy makes it easy to create smart wallets for your users. Smart wallets are p…" at bounding box center [450, 196] width 439 height 71
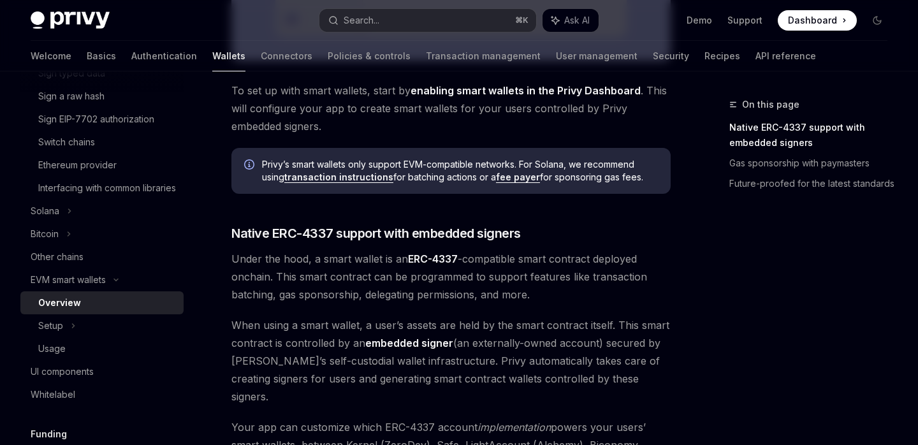
scroll to position [558, 0]
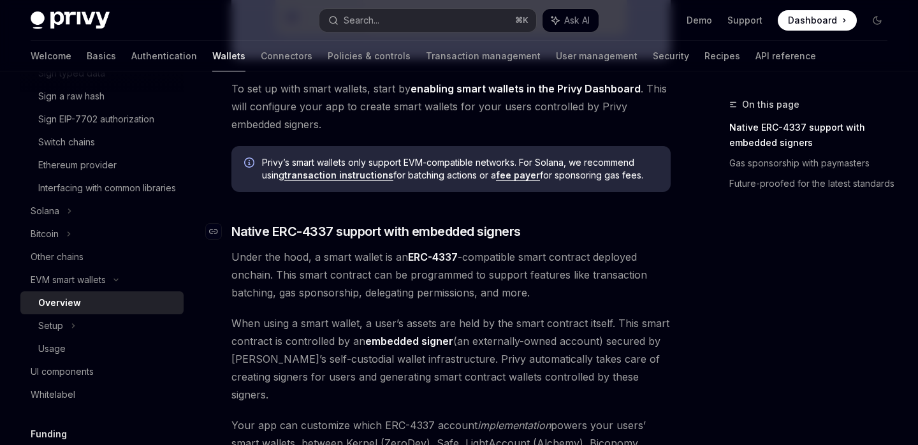
click at [484, 230] on span "Native ERC-4337 support with embedded signers" at bounding box center [375, 231] width 289 height 18
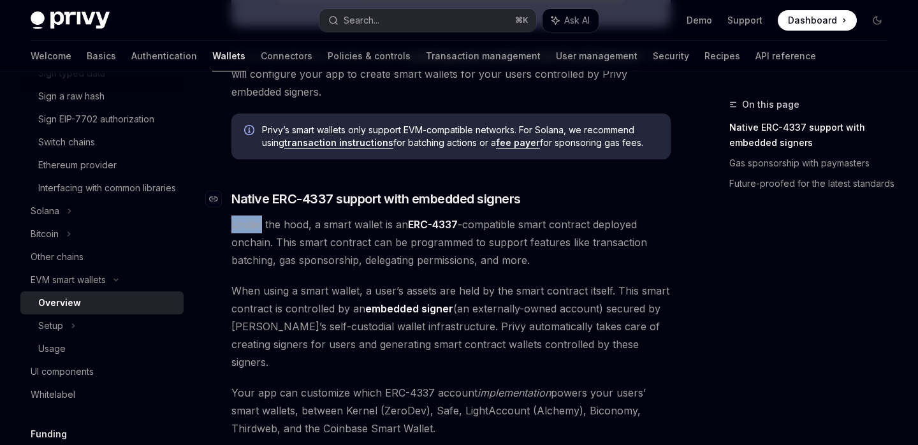
click at [484, 230] on div "Privy makes it easy to create smart wallets for your users. Smart wallets are p…" at bounding box center [450, 169] width 439 height 1198
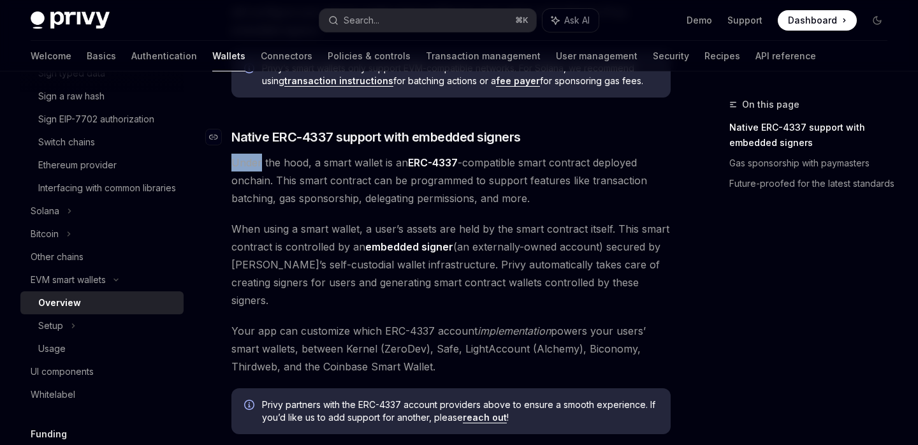
scroll to position [683, 0]
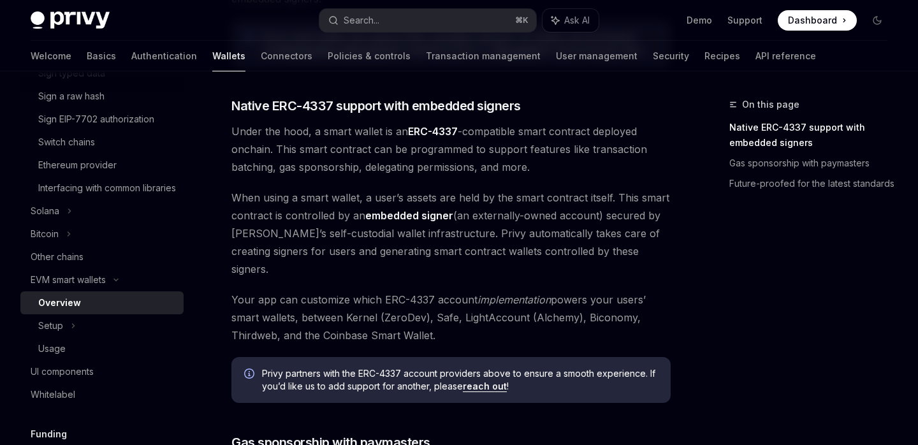
click at [317, 134] on span "Under the hood, a smart wallet is an ERC-4337 -compatible smart contract deploy…" at bounding box center [450, 149] width 439 height 54
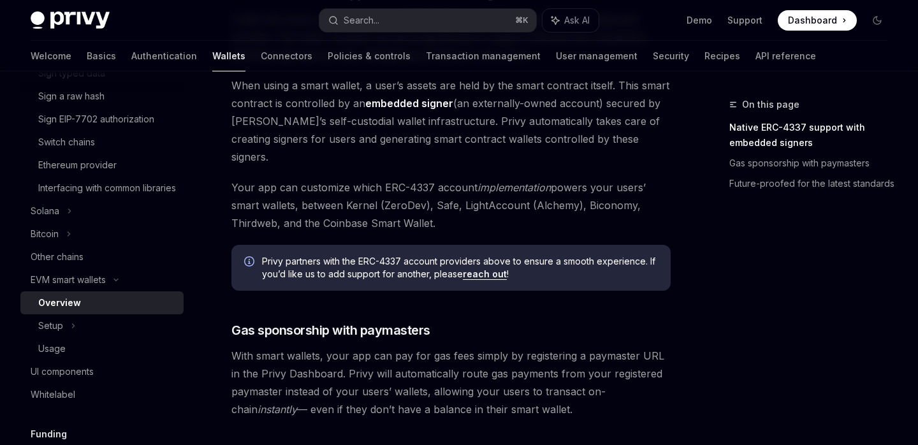
scroll to position [797, 0]
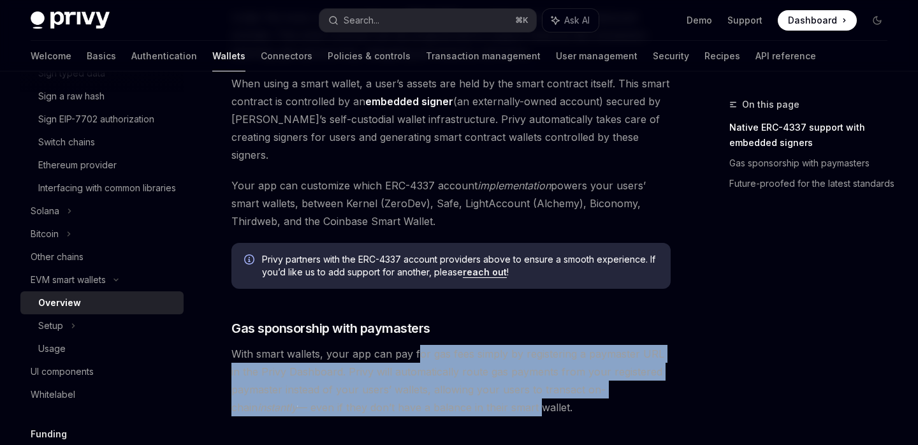
drag, startPoint x: 417, startPoint y: 337, endPoint x: 469, endPoint y: 385, distance: 70.8
click at [469, 385] on span "With smart wallets, your app can pay for gas fees simply by registering a payma…" at bounding box center [450, 380] width 439 height 71
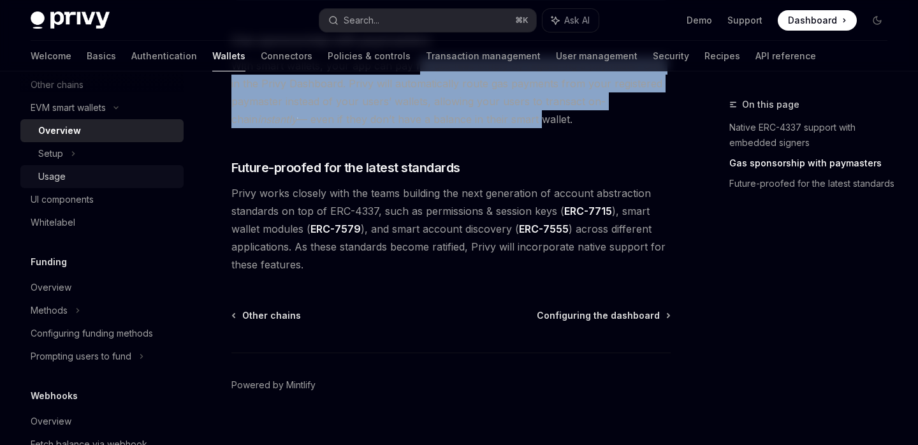
scroll to position [757, 0]
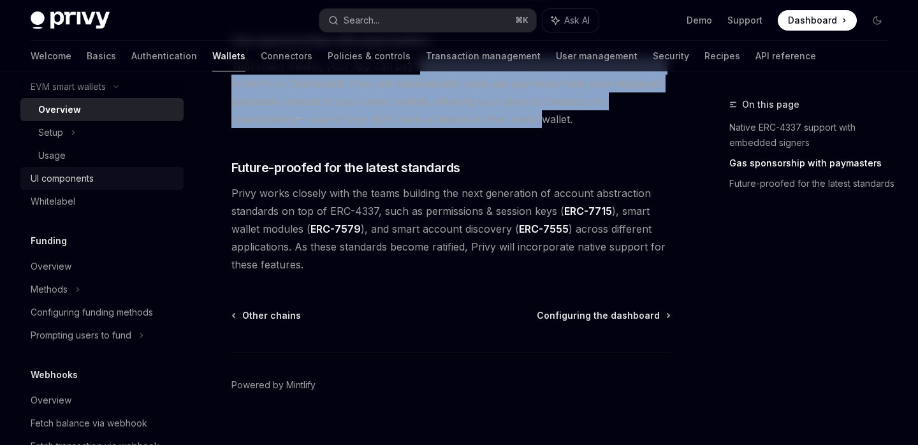
click at [78, 186] on div "UI components" at bounding box center [62, 178] width 63 height 15
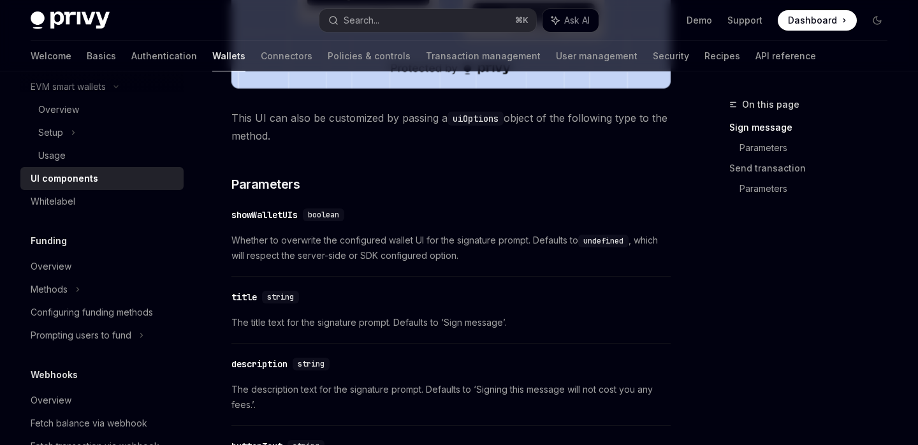
scroll to position [593, 0]
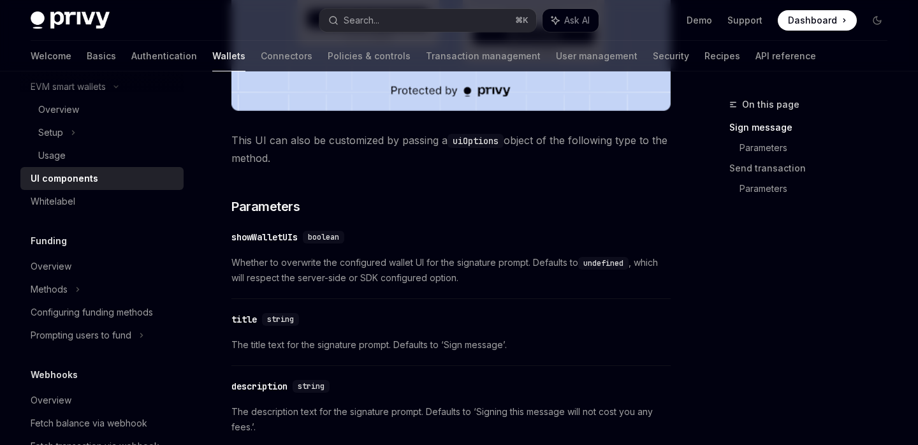
drag, startPoint x: 323, startPoint y: 138, endPoint x: 338, endPoint y: 154, distance: 22.5
click at [338, 154] on span "This UI can also be customized by passing a uiOptions object of the following t…" at bounding box center [450, 149] width 439 height 36
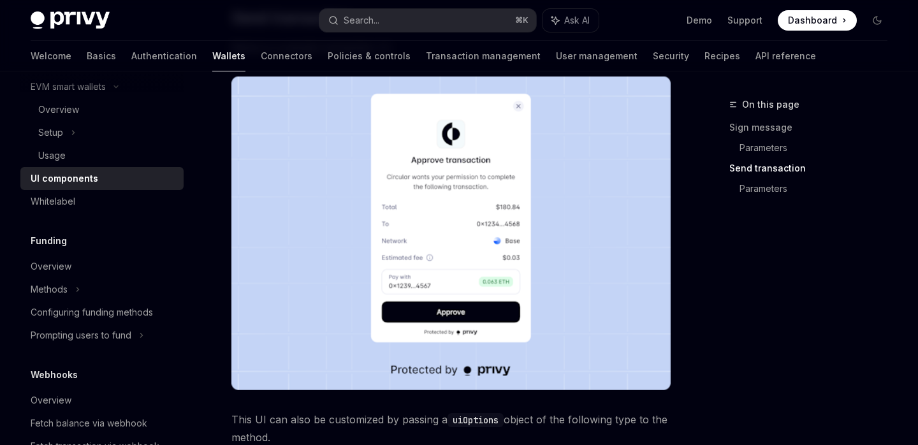
scroll to position [1128, 0]
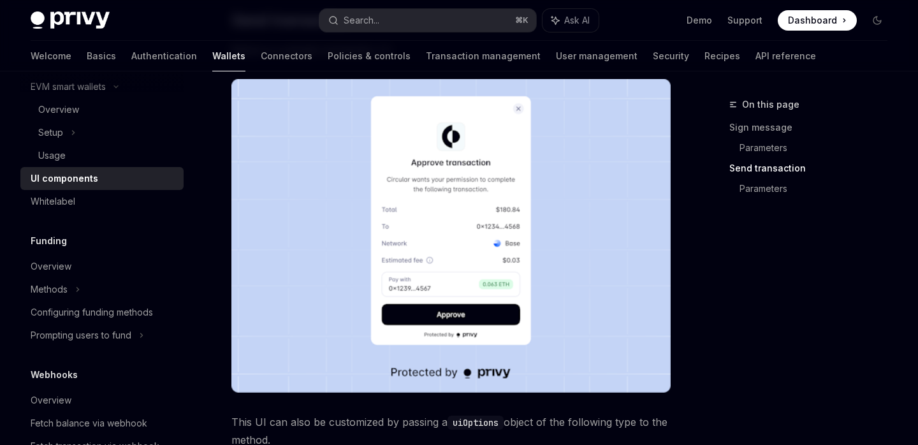
type textarea "*"
